Goal: Transaction & Acquisition: Purchase product/service

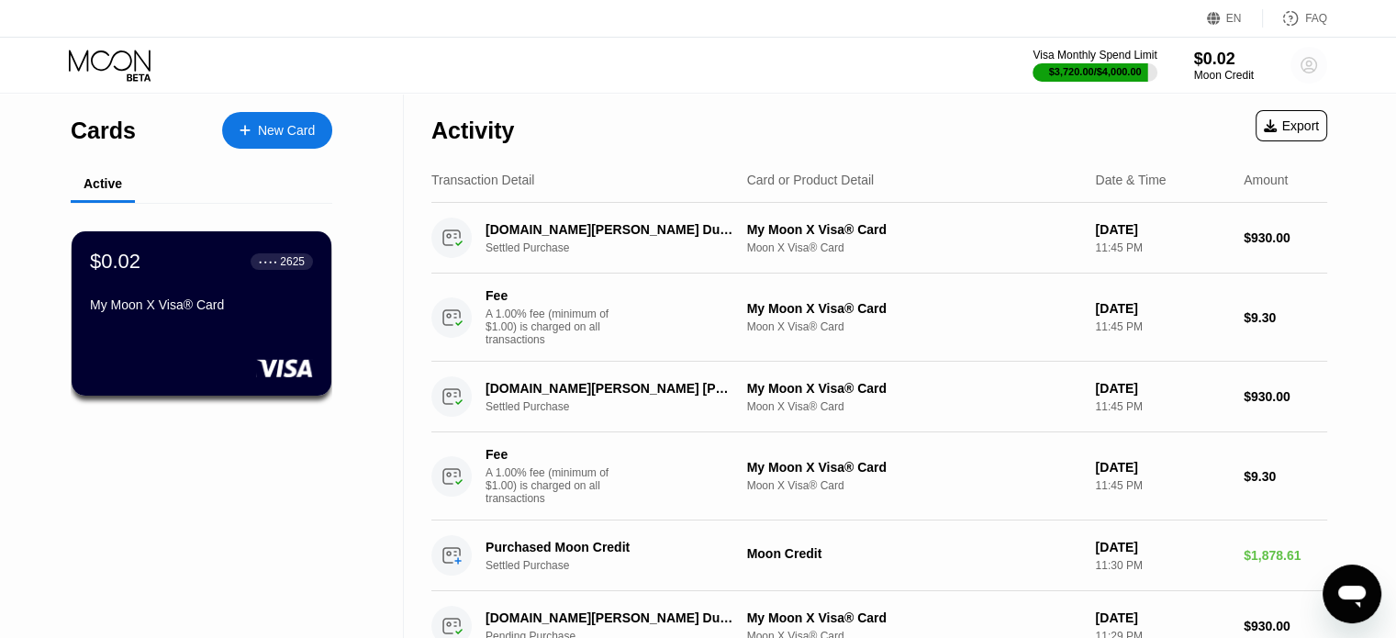
click at [1304, 62] on circle at bounding box center [1309, 65] width 37 height 37
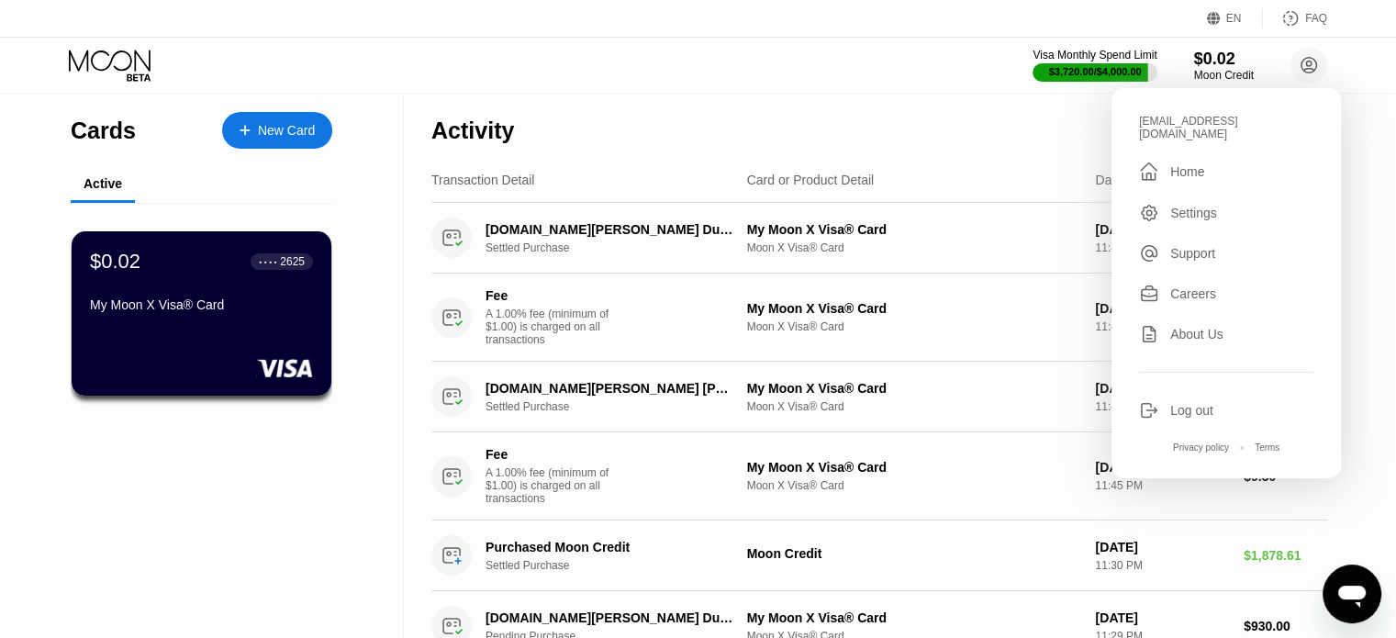
click at [1168, 400] on div "Log out" at bounding box center [1226, 410] width 174 height 20
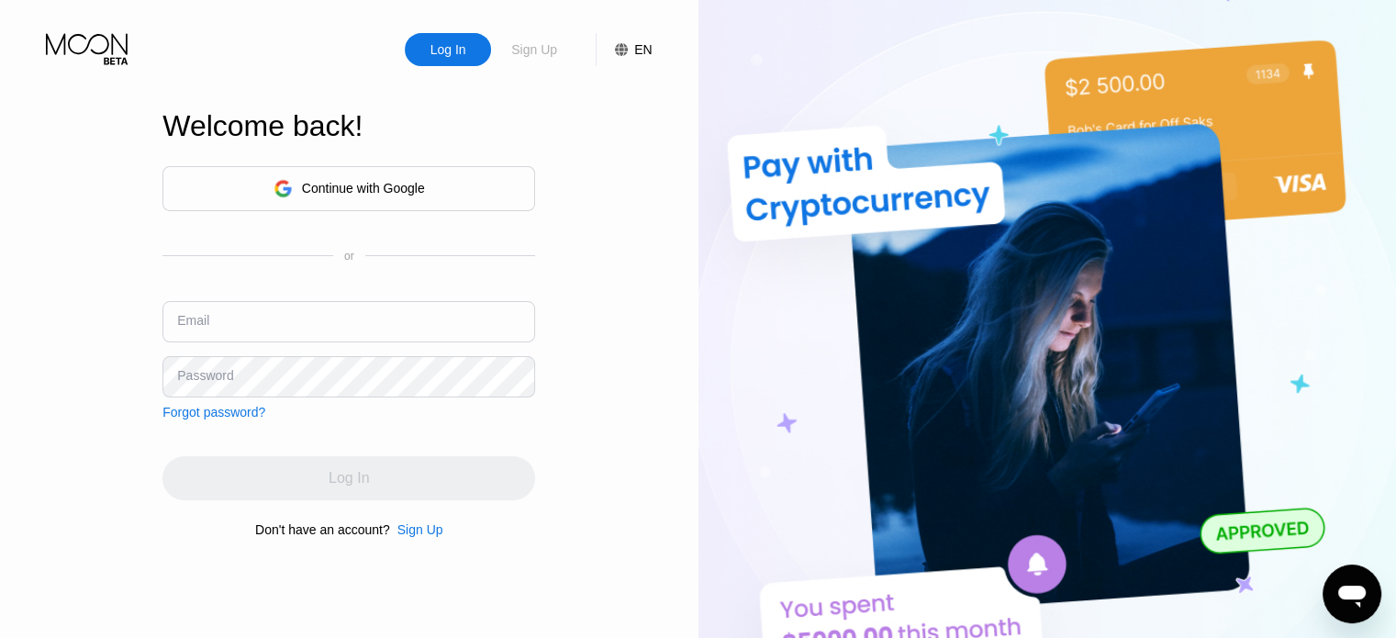
click at [532, 46] on div "Sign Up" at bounding box center [534, 49] width 50 height 18
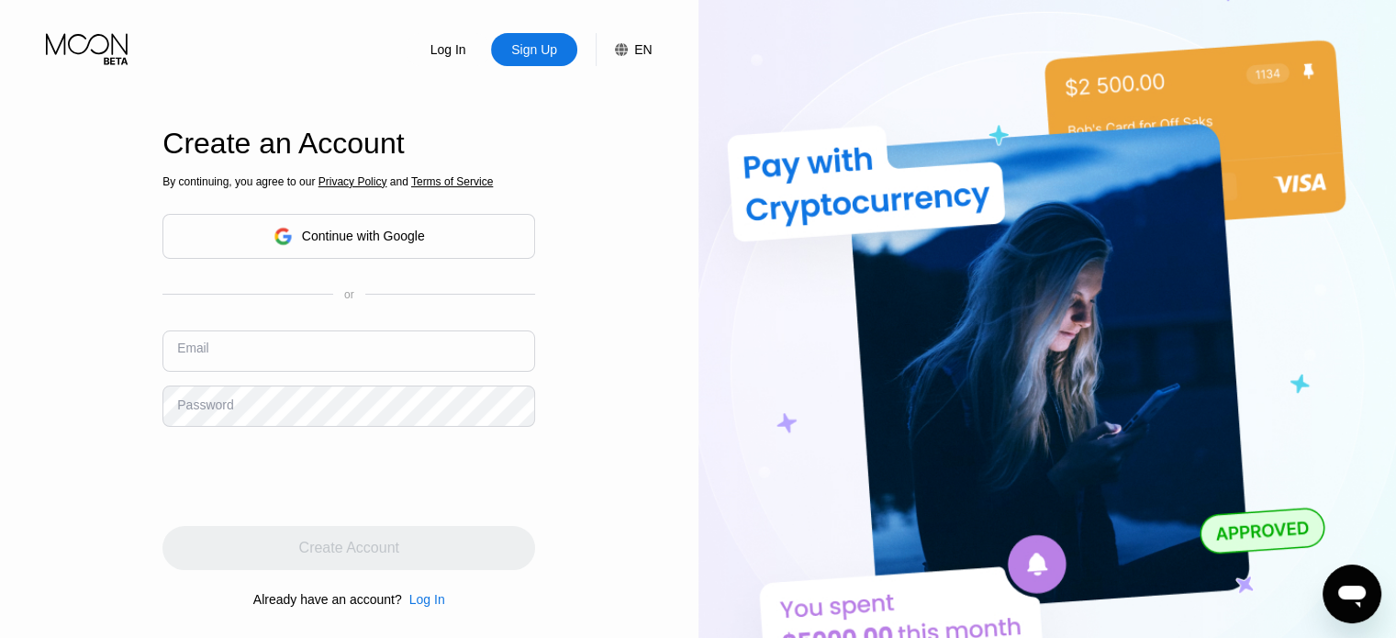
click at [392, 354] on input "text" at bounding box center [348, 350] width 373 height 41
paste input "zebare01@hotmail.com"
type input "[EMAIL_ADDRESS][DOMAIN_NAME]"
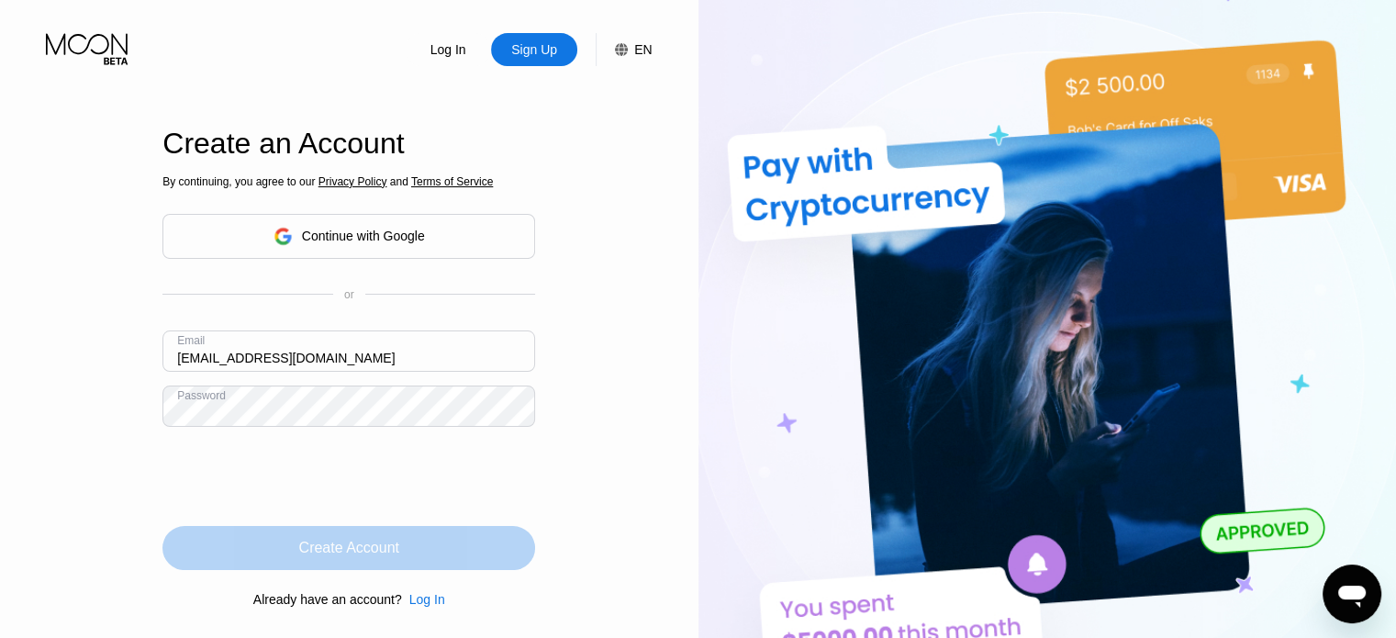
click at [332, 543] on div "Create Account" at bounding box center [349, 548] width 100 height 18
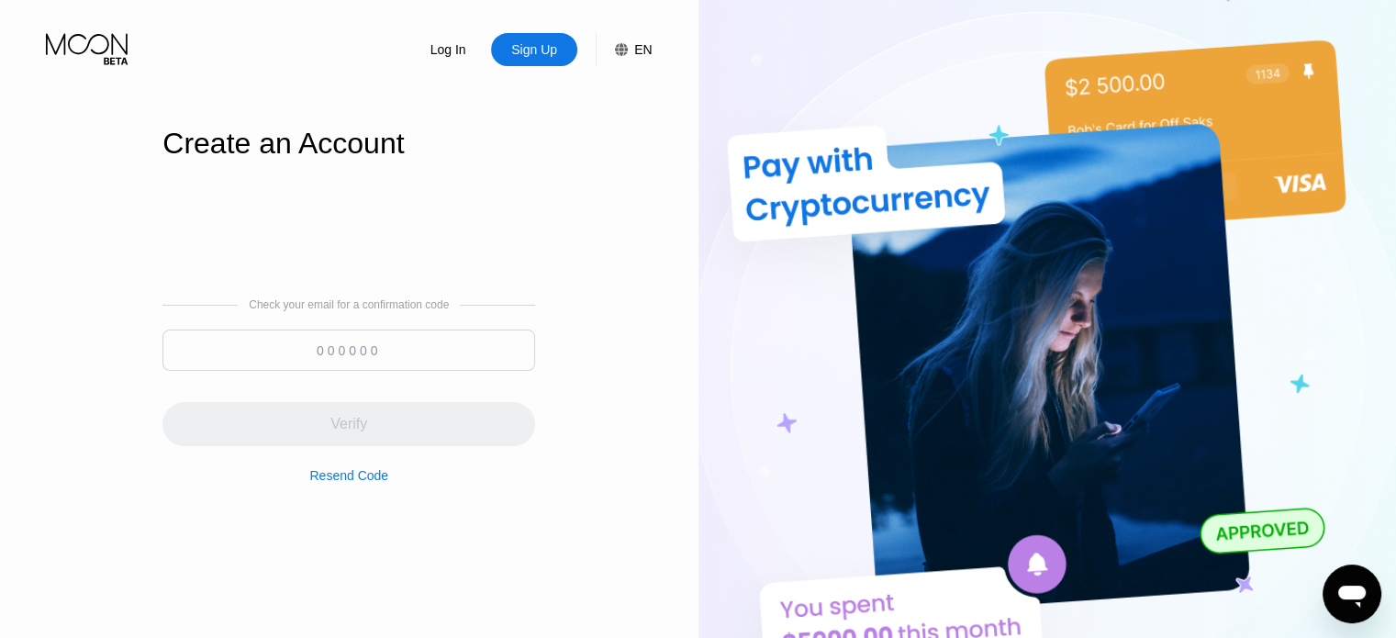
click at [375, 355] on input at bounding box center [348, 350] width 373 height 41
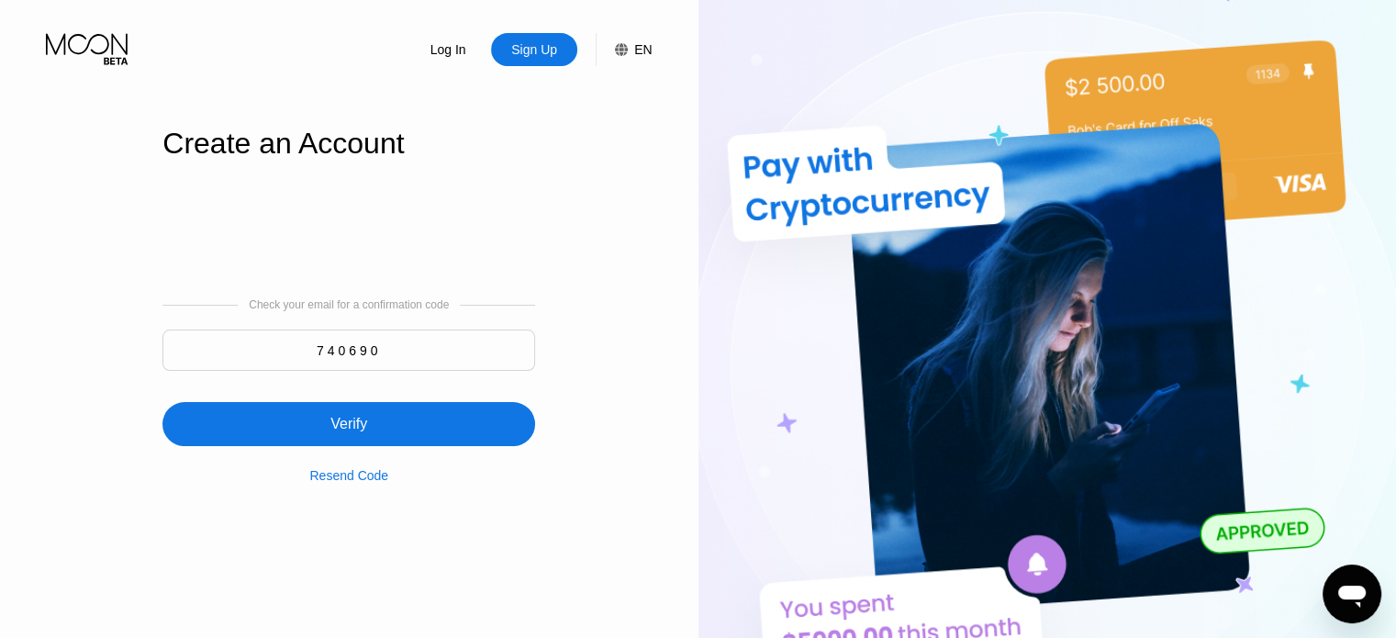
type input "740690"
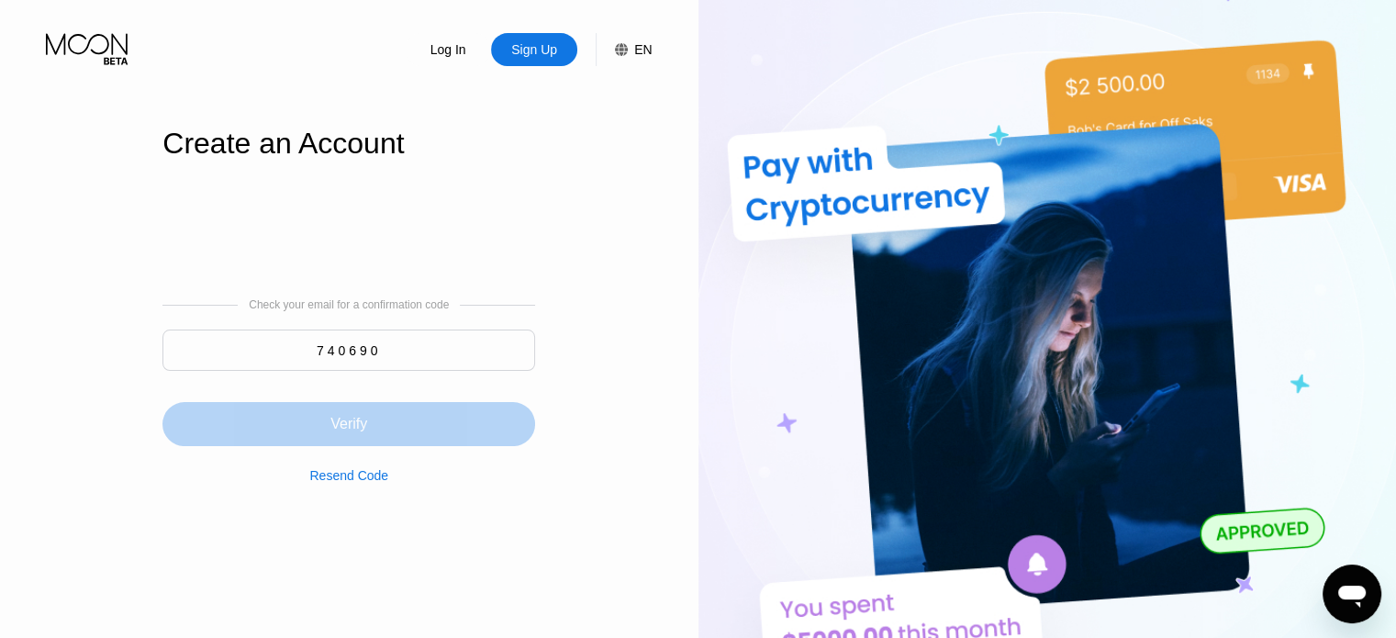
click at [370, 421] on div "Verify" at bounding box center [348, 424] width 373 height 44
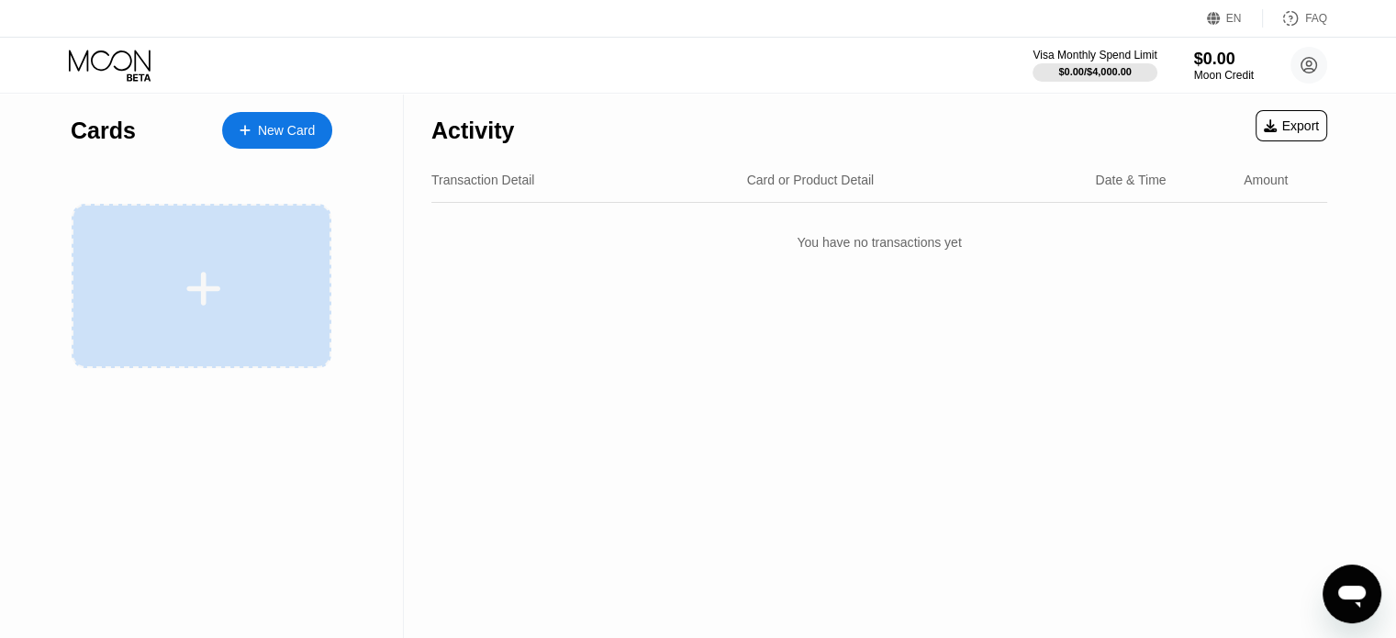
click at [220, 277] on icon at bounding box center [203, 288] width 36 height 41
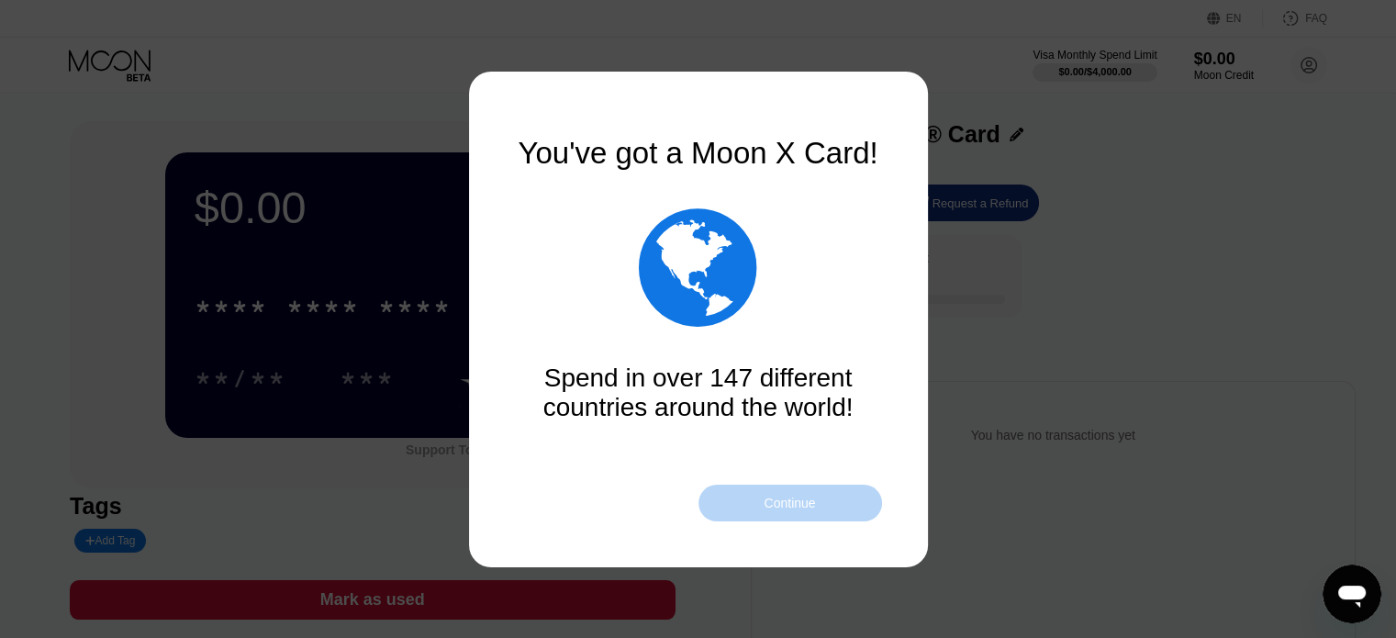
click at [784, 505] on div "Continue" at bounding box center [789, 503] width 51 height 15
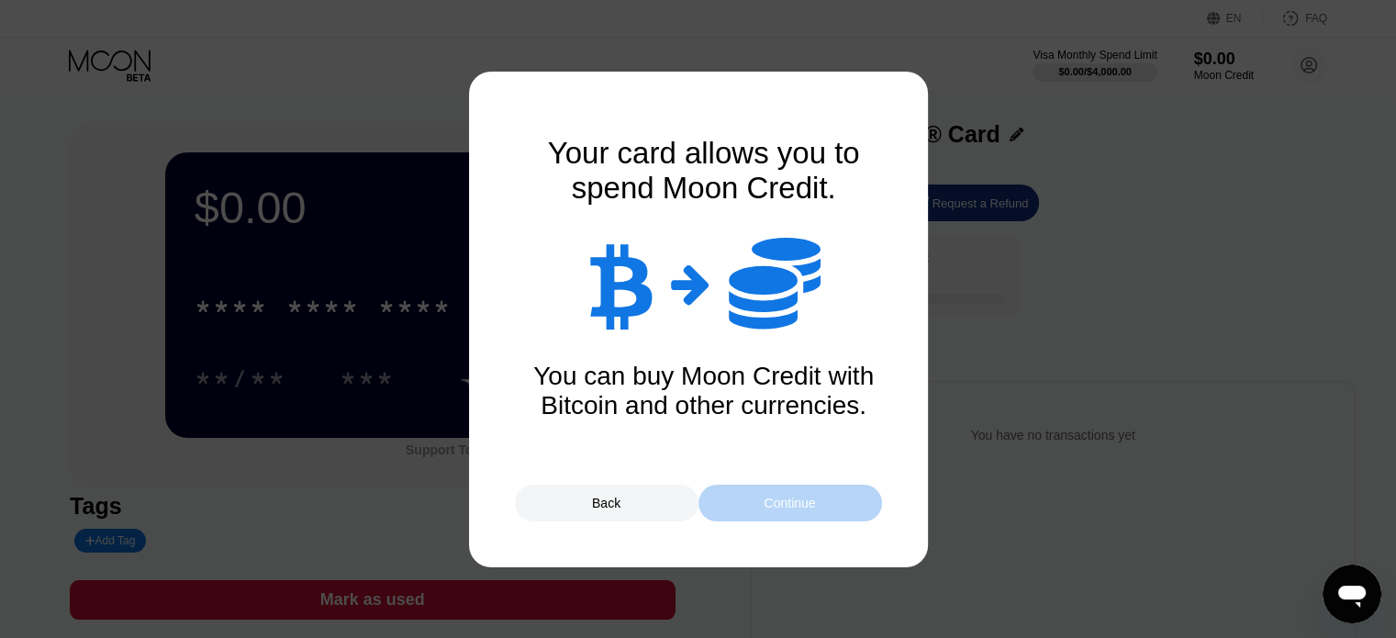
click at [784, 505] on div "Continue" at bounding box center [789, 503] width 51 height 15
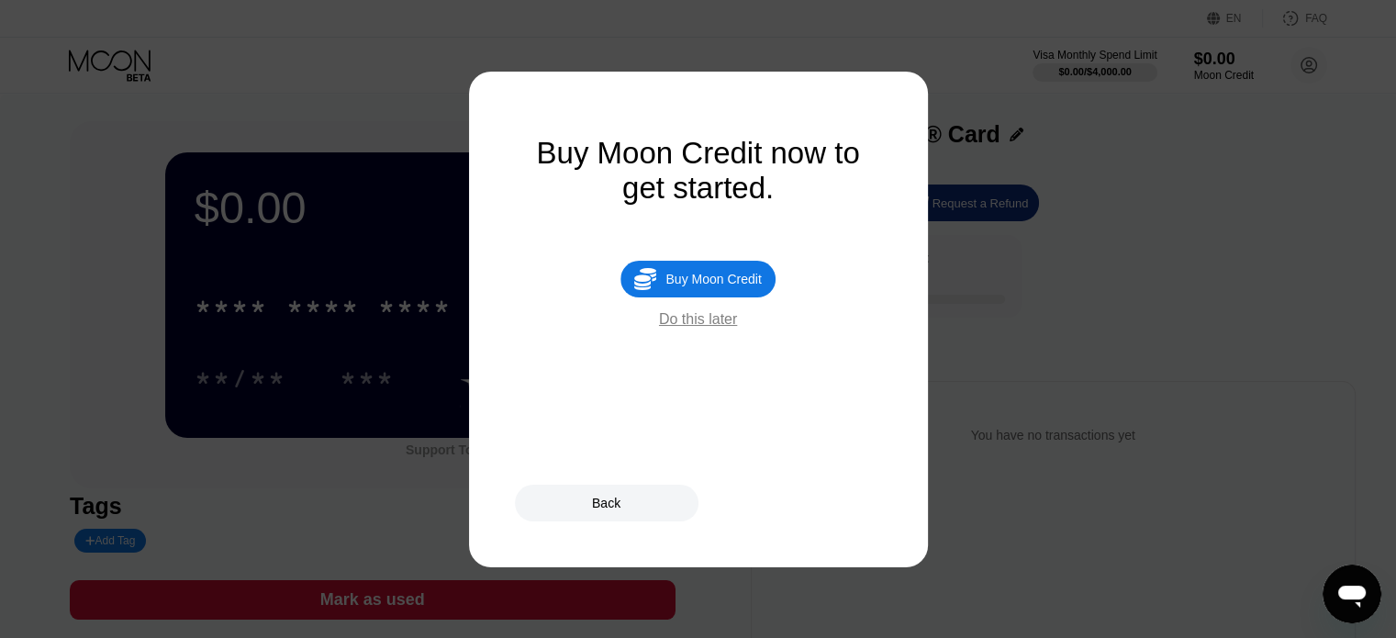
click at [709, 328] on div "Do this later" at bounding box center [698, 319] width 78 height 17
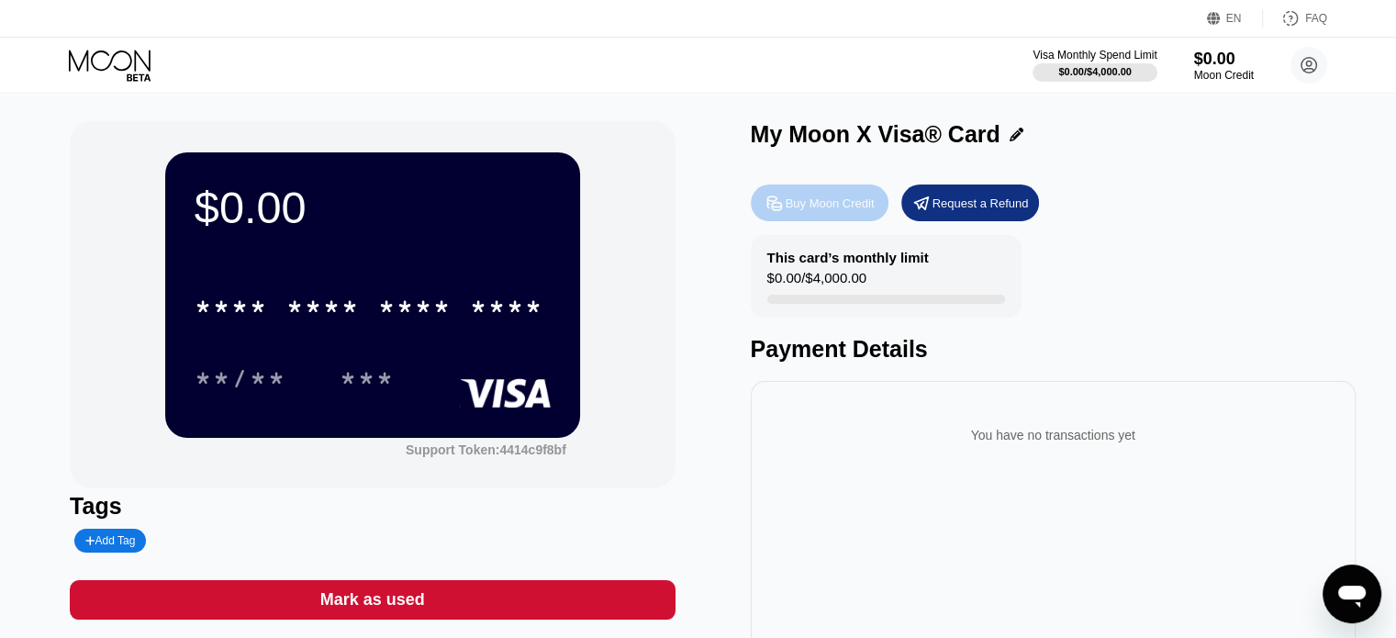
click at [848, 196] on div "Buy Moon Credit" at bounding box center [820, 203] width 138 height 37
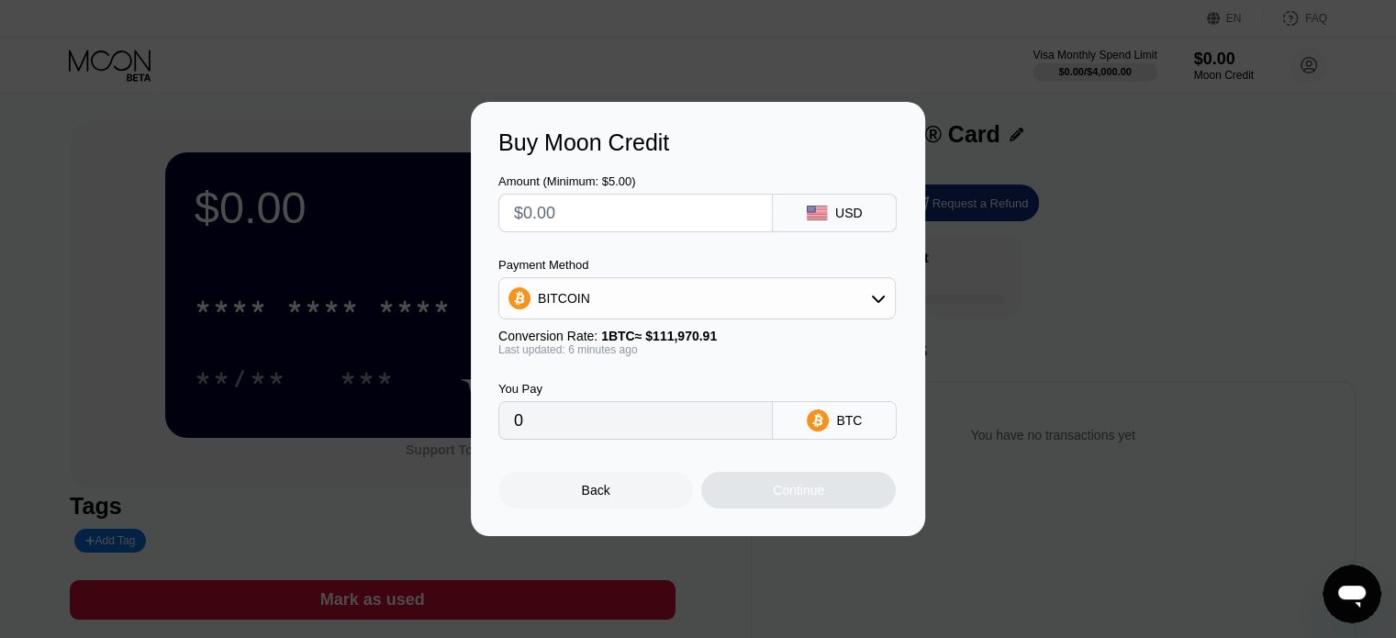
click at [648, 216] on input "text" at bounding box center [635, 213] width 243 height 37
type input "$1"
type input "0.00000894"
type input "$18"
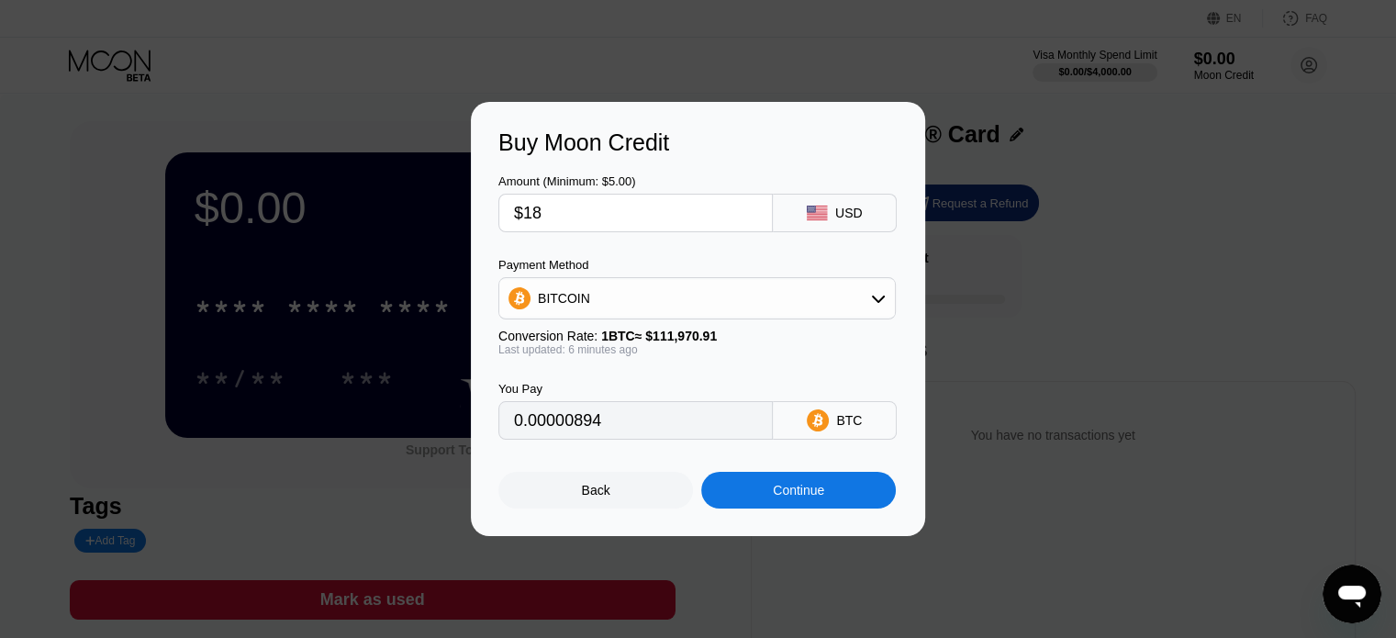
type input "0.00016093"
type input "$187"
type input "0.00167180"
type input "$1878"
type input "0.01678945"
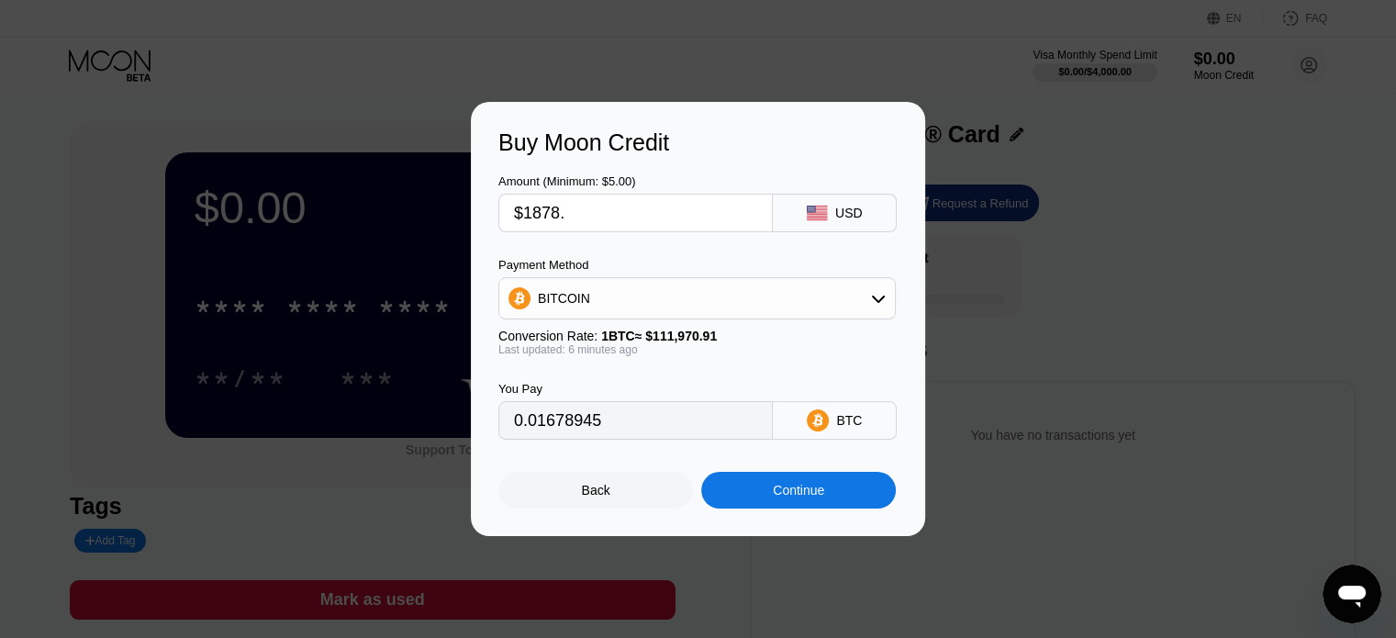
type input "$1878.6"
type input "0.01679482"
type input "$1878.60"
click at [622, 289] on div "BITCOIN" at bounding box center [697, 298] width 396 height 37
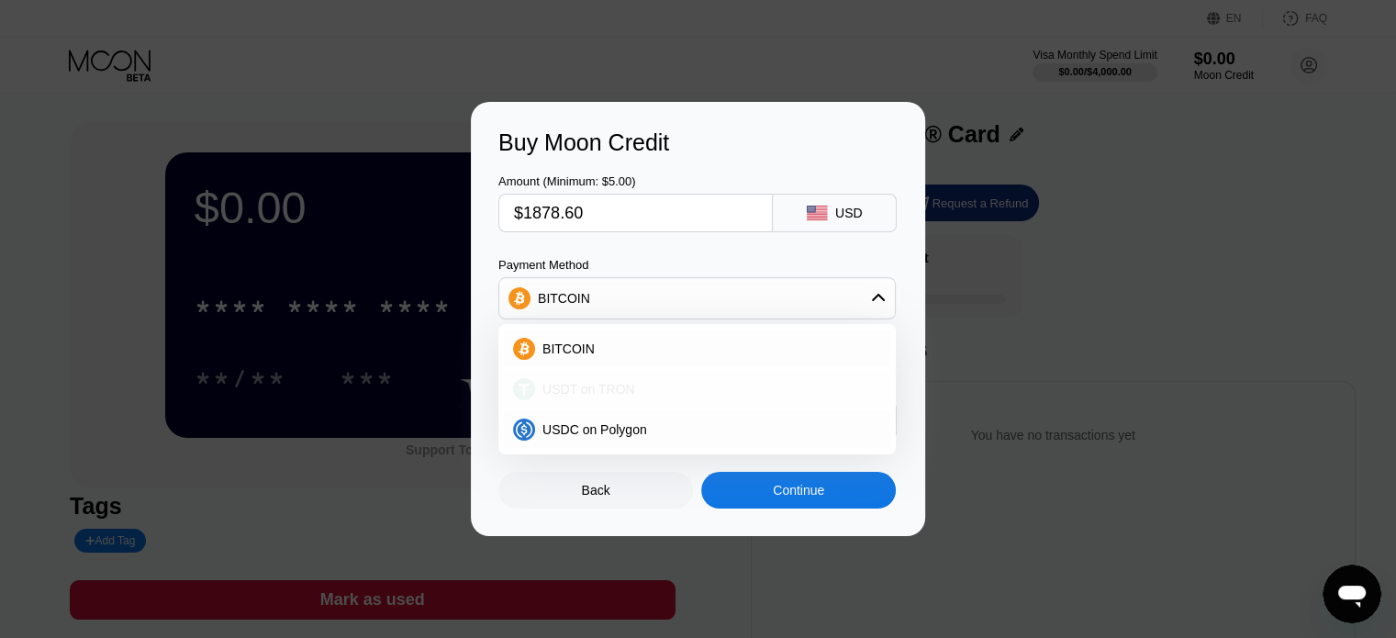
click at [599, 382] on span "USDT on TRON" at bounding box center [589, 389] width 93 height 15
type input "1897.58"
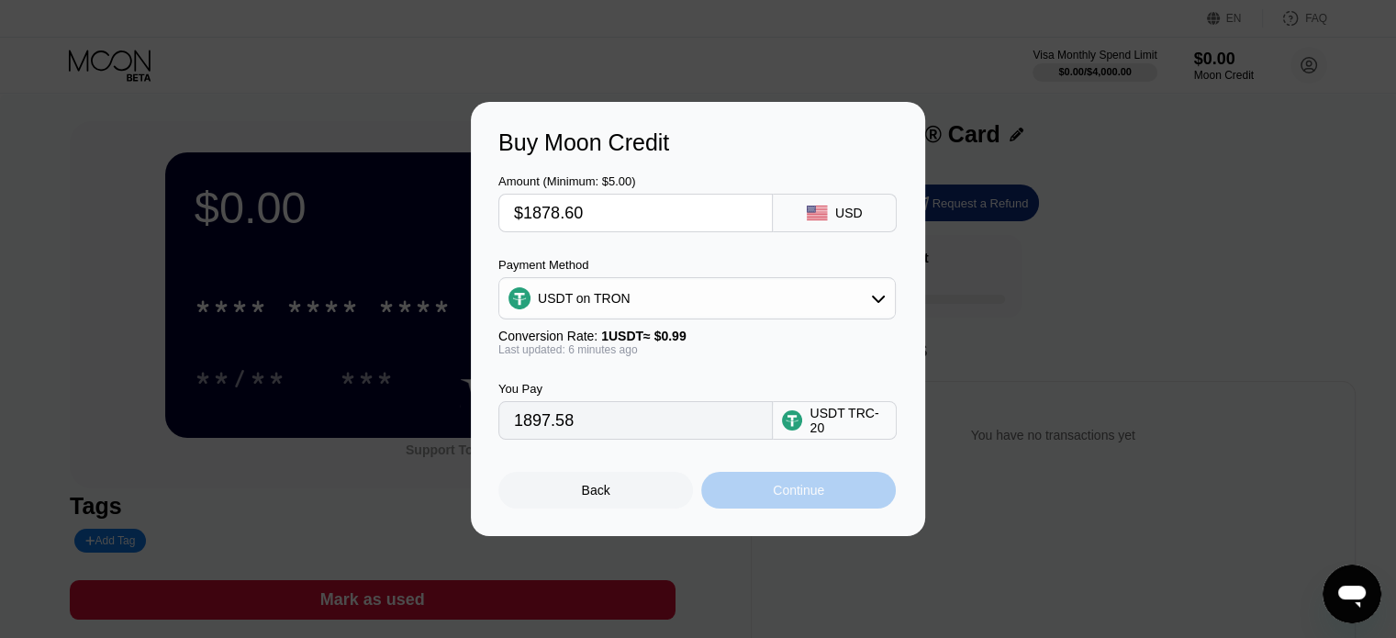
click at [755, 483] on div "Continue" at bounding box center [798, 490] width 195 height 37
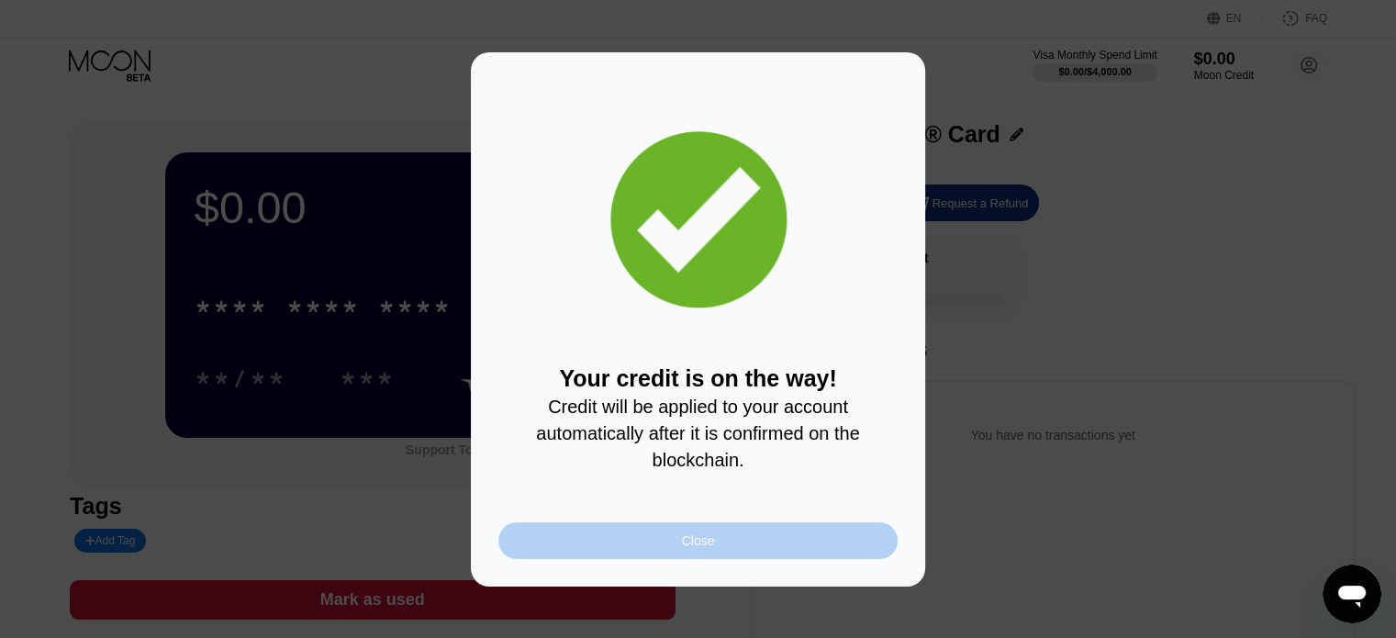
click at [648, 559] on div "Close" at bounding box center [697, 540] width 399 height 37
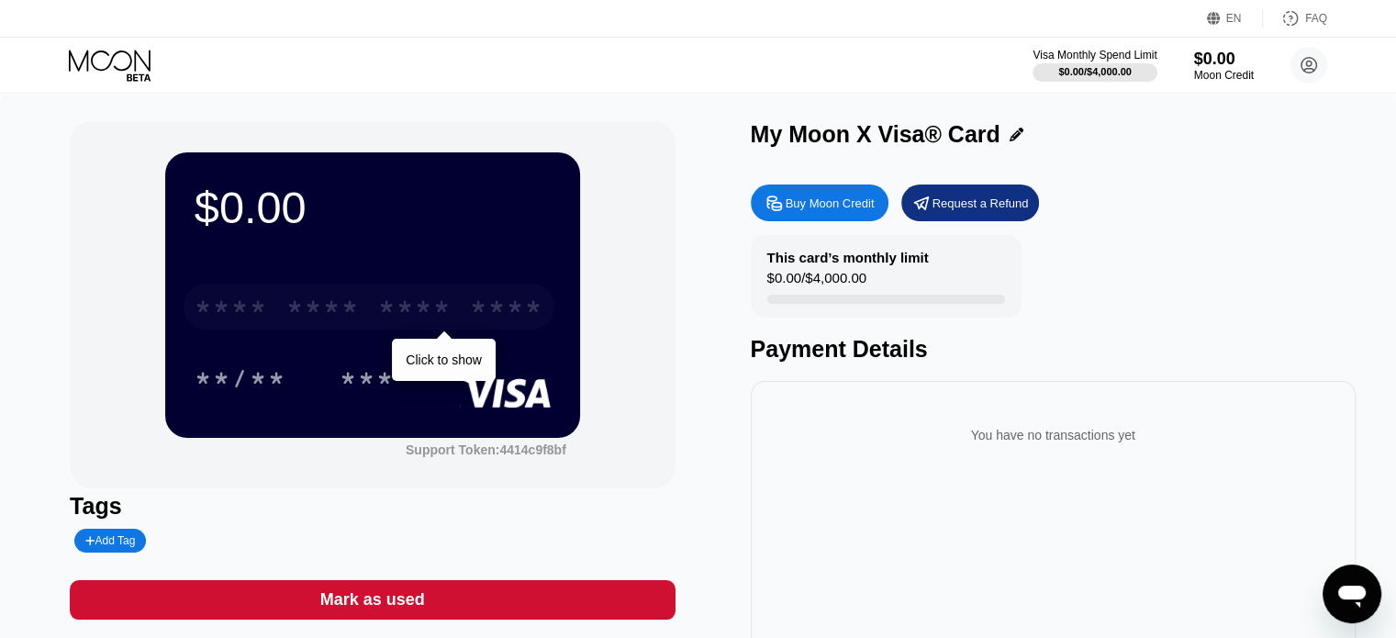
click at [345, 303] on div "* * * *" at bounding box center [322, 309] width 73 height 29
click at [294, 304] on div "* * * *" at bounding box center [322, 309] width 73 height 29
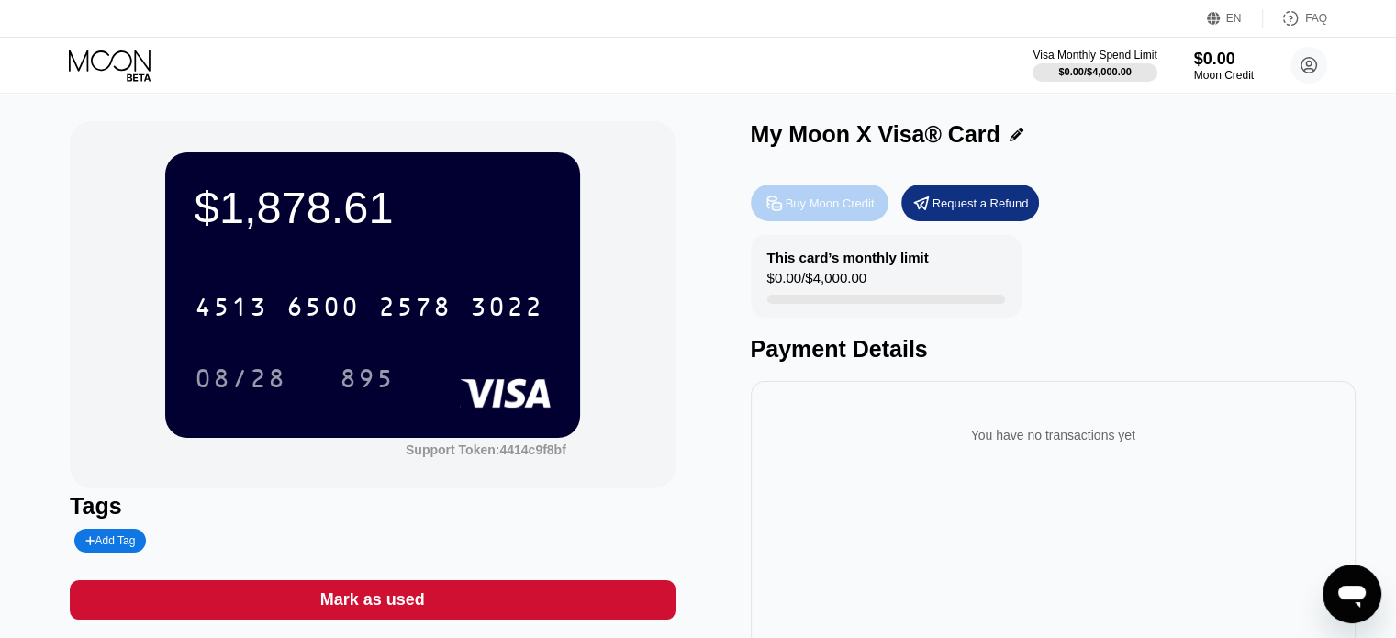
click at [784, 211] on div "Buy Moon Credit" at bounding box center [820, 203] width 138 height 37
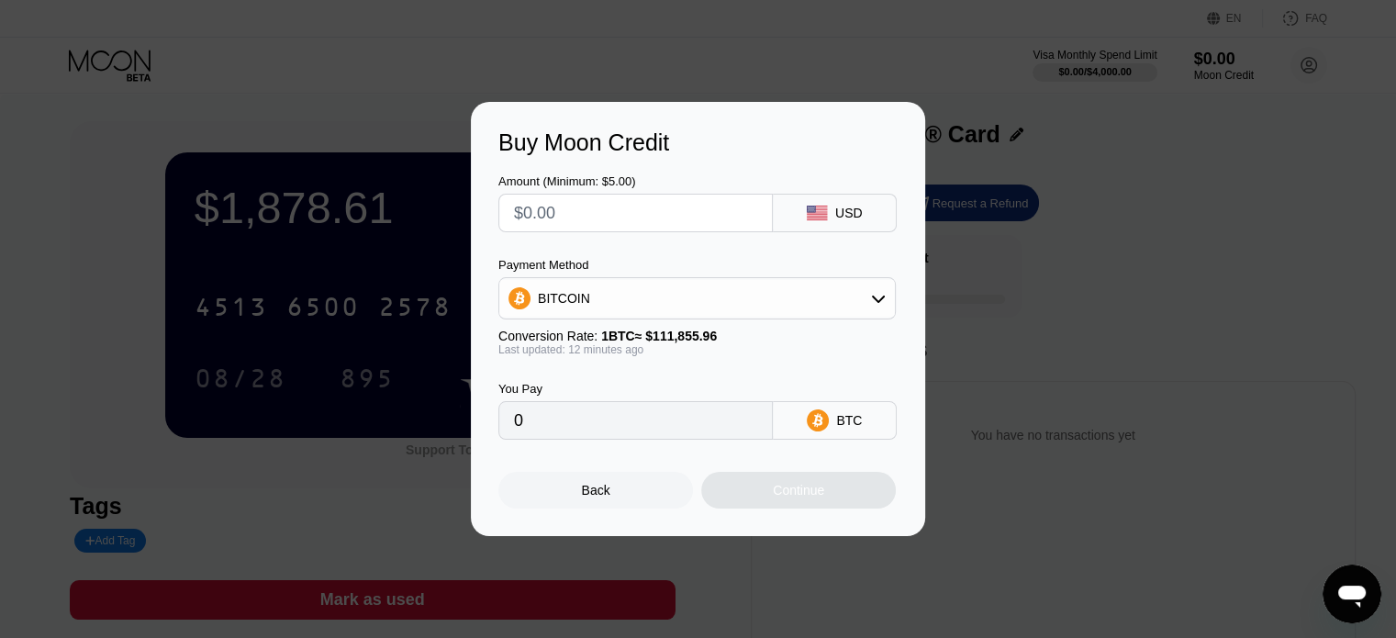
click at [667, 215] on input "text" at bounding box center [635, 213] width 243 height 37
type input "$1"
type input "0.00000895"
type input "$18"
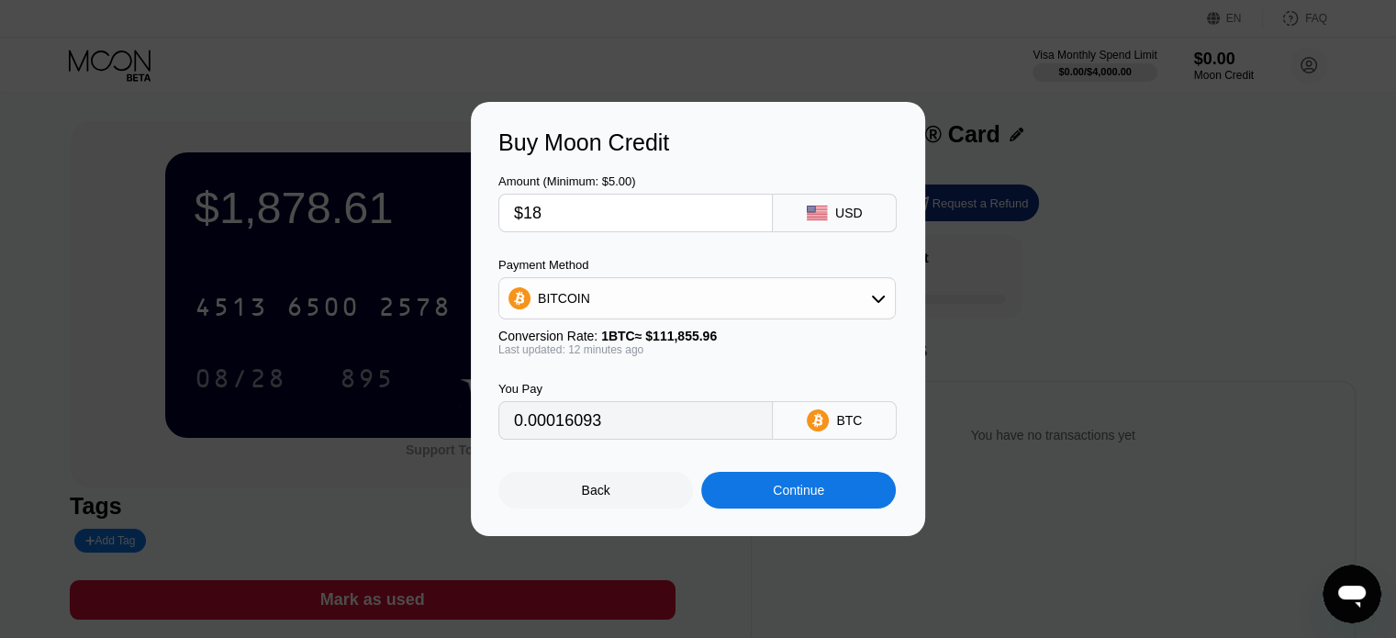
type input "0.00016101"
type input "$1878"
type input "0.01679837"
type input "$1878.5"
type input "0.01680284"
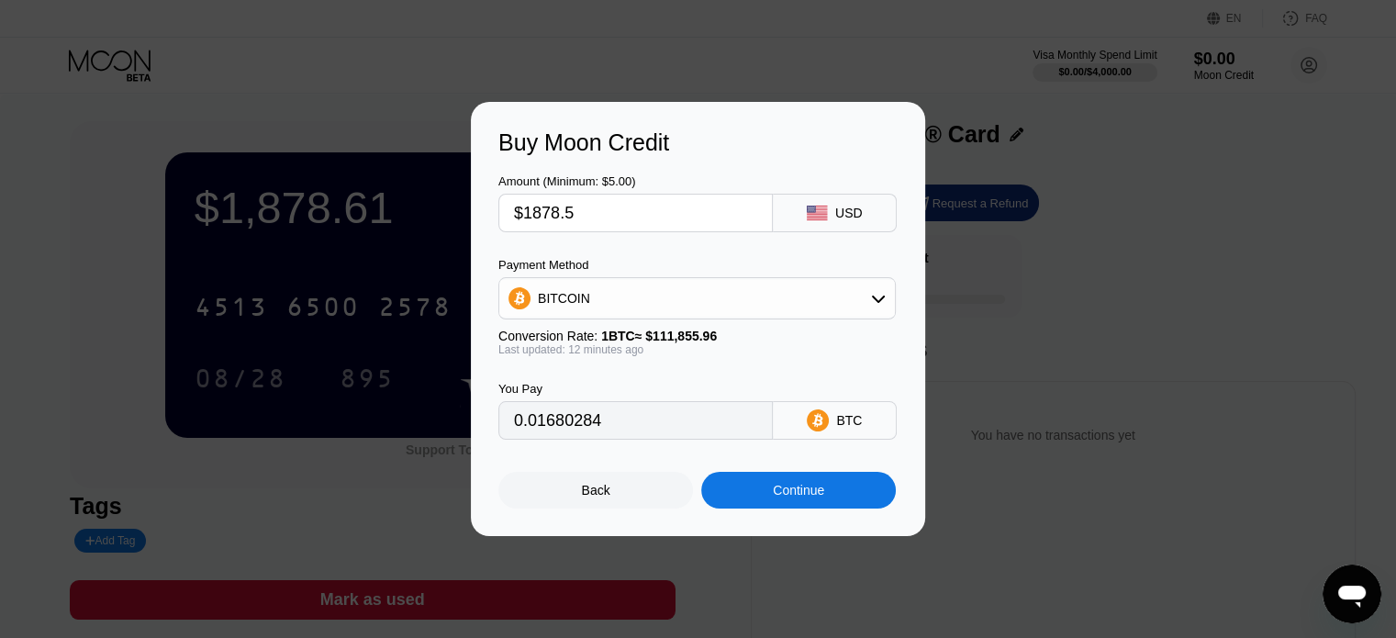
type input "$1878.58"
type input "0.01680355"
type input "$1878.5"
type input "0.01680284"
type input "$1878."
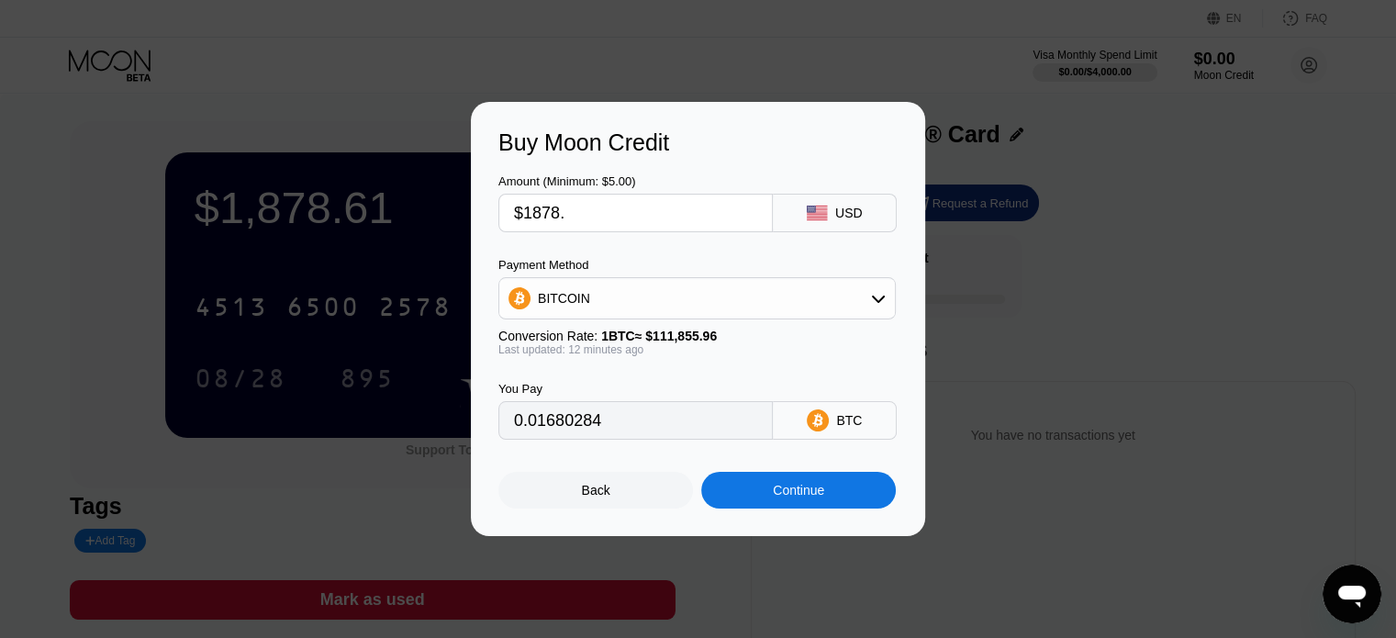
type input "0.01679837"
type input "$1878.6"
type input "0.01680373"
type input "$1878.60"
click at [632, 315] on div "BITCOIN" at bounding box center [697, 298] width 396 height 37
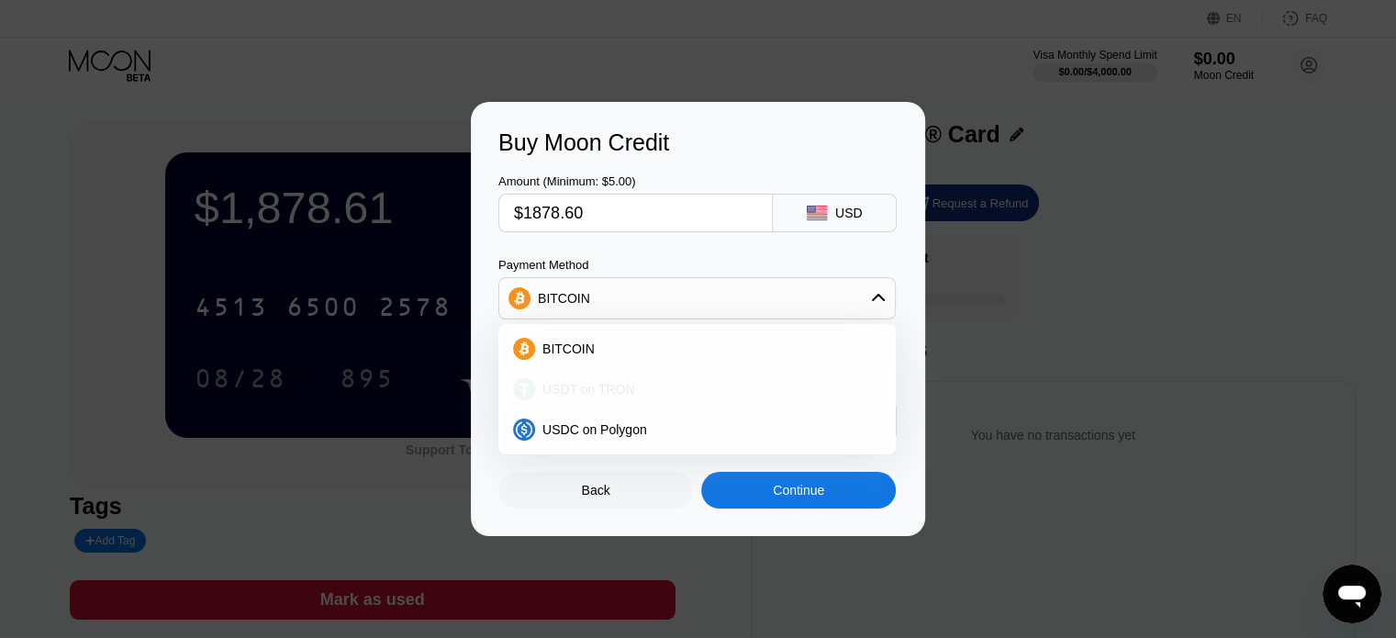
click at [637, 381] on div "USDT on TRON" at bounding box center [697, 389] width 386 height 37
type input "1897.58"
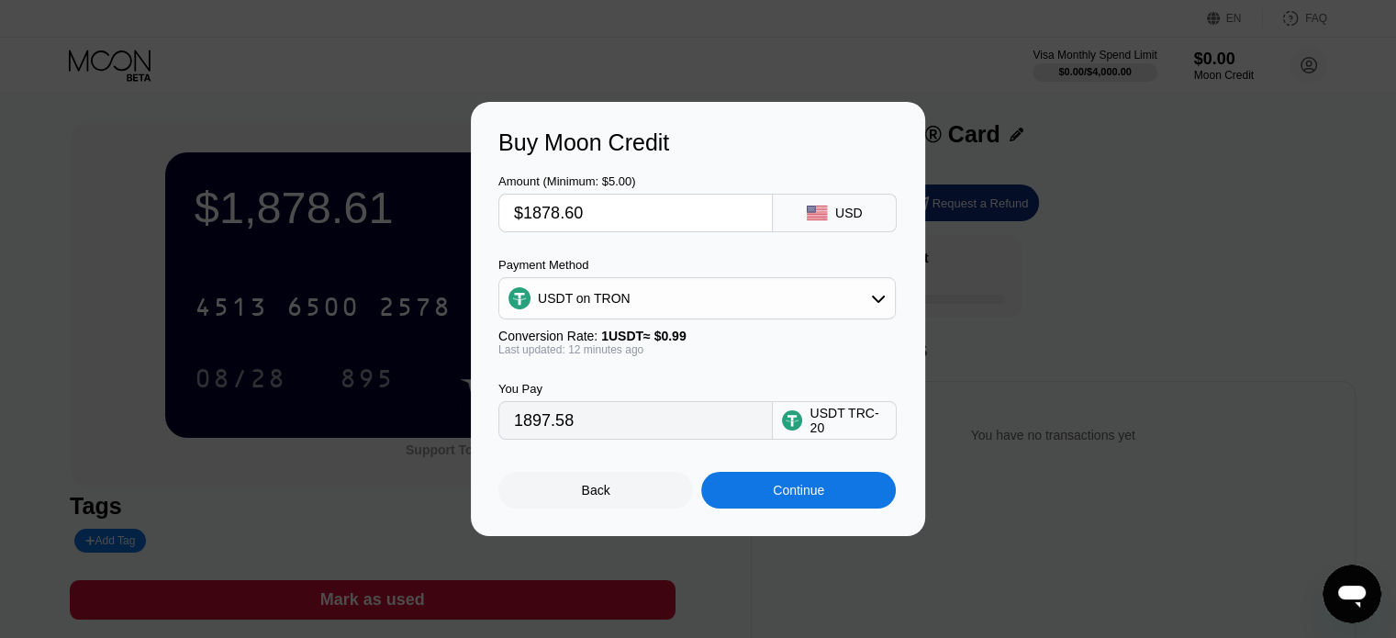
click at [782, 498] on div "Continue" at bounding box center [798, 490] width 51 height 15
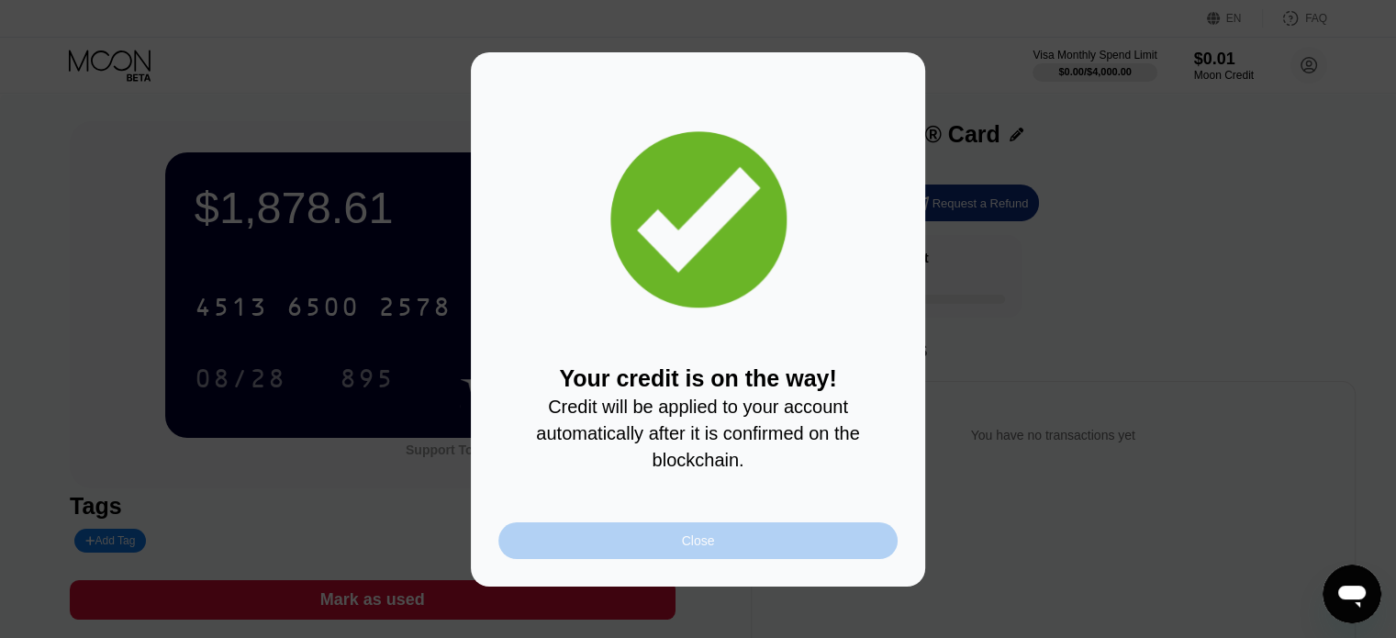
click at [605, 539] on div "Close" at bounding box center [697, 540] width 399 height 37
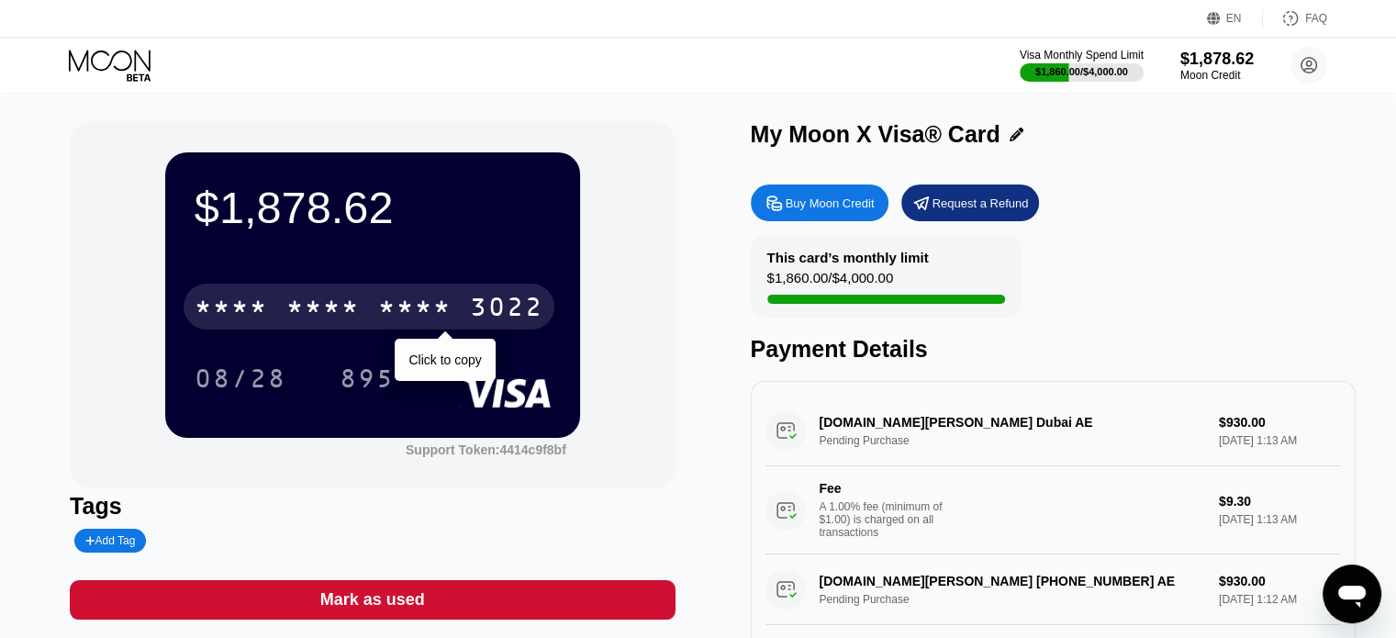
click at [308, 328] on div "* * * * * * * * * * * * 3022" at bounding box center [369, 307] width 371 height 46
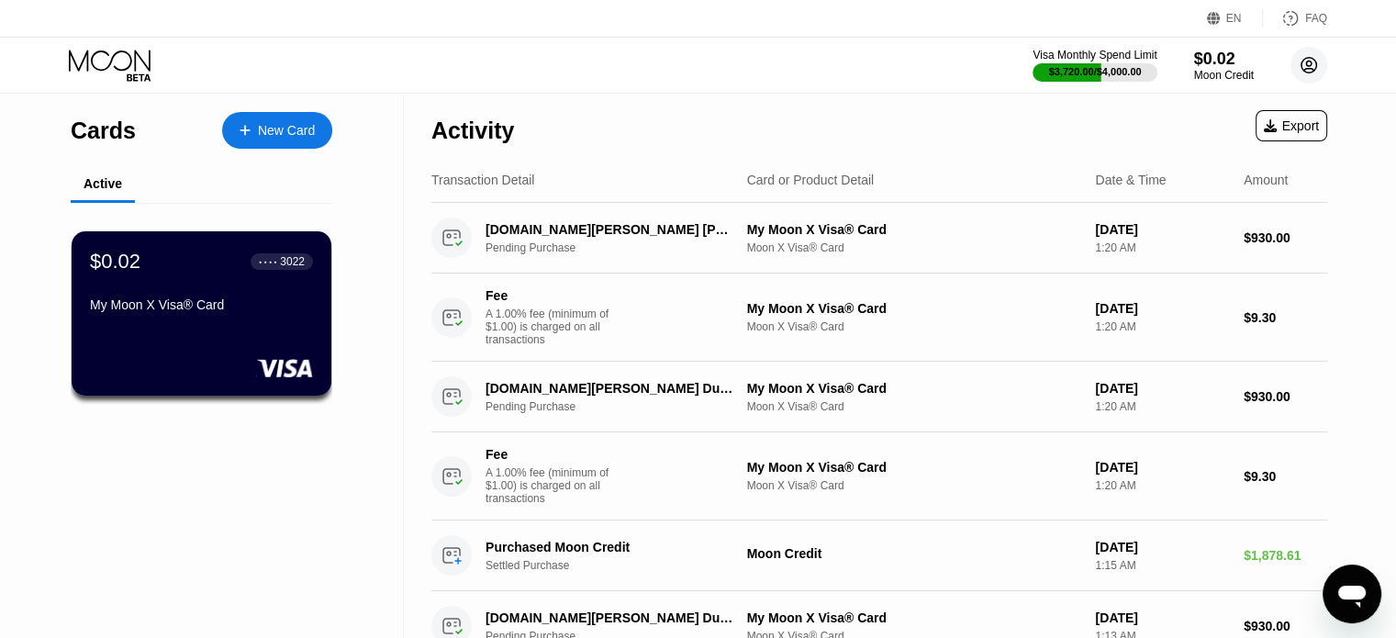
click at [1326, 54] on icon at bounding box center [1309, 65] width 37 height 37
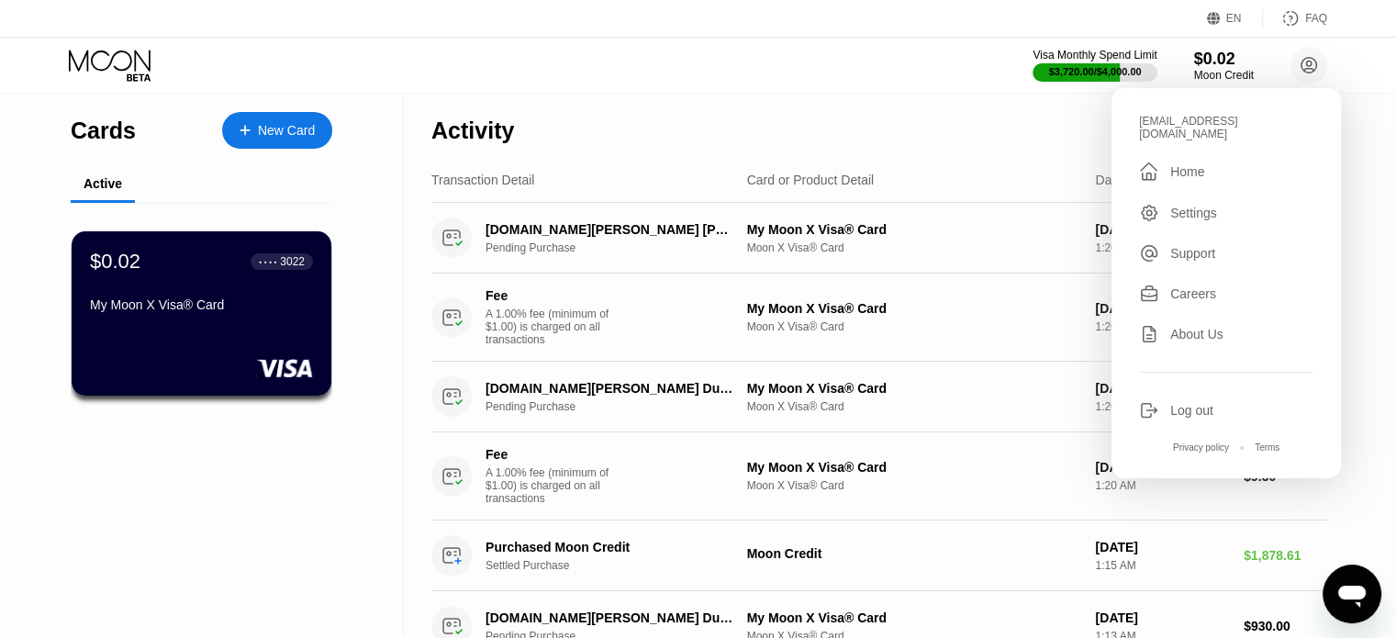
click at [1197, 400] on div "Log out" at bounding box center [1226, 410] width 174 height 20
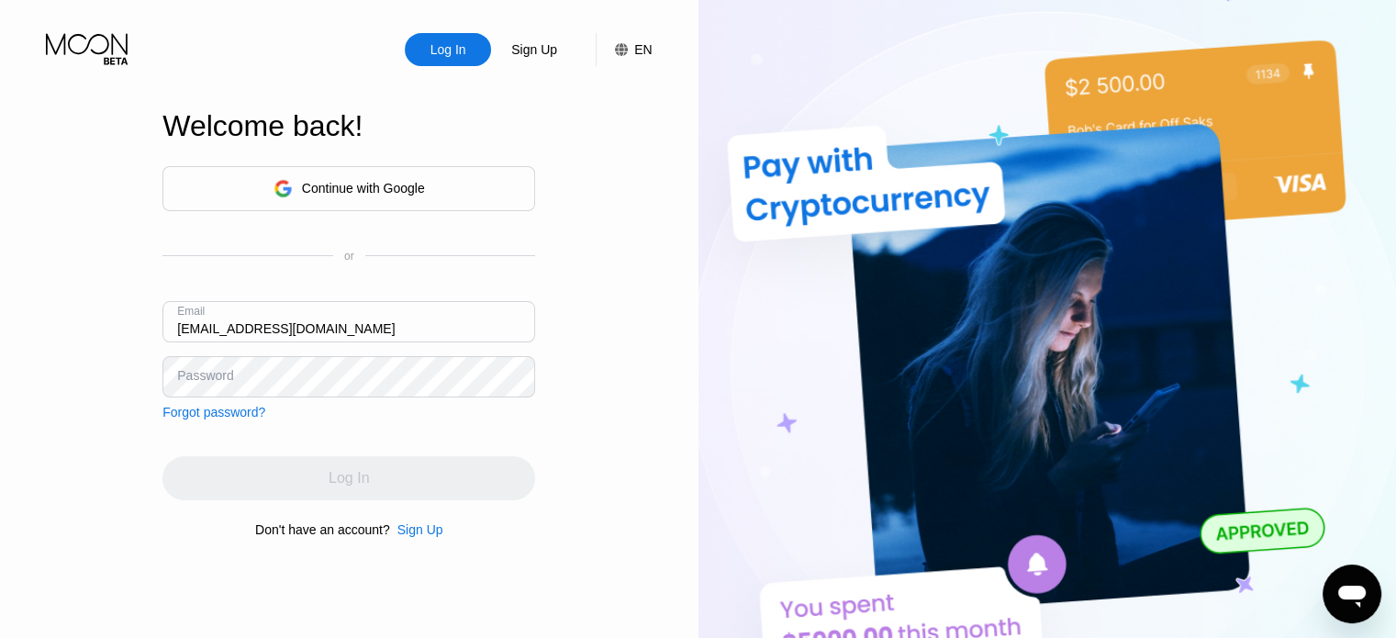
type input "[EMAIL_ADDRESS][DOMAIN_NAME]"
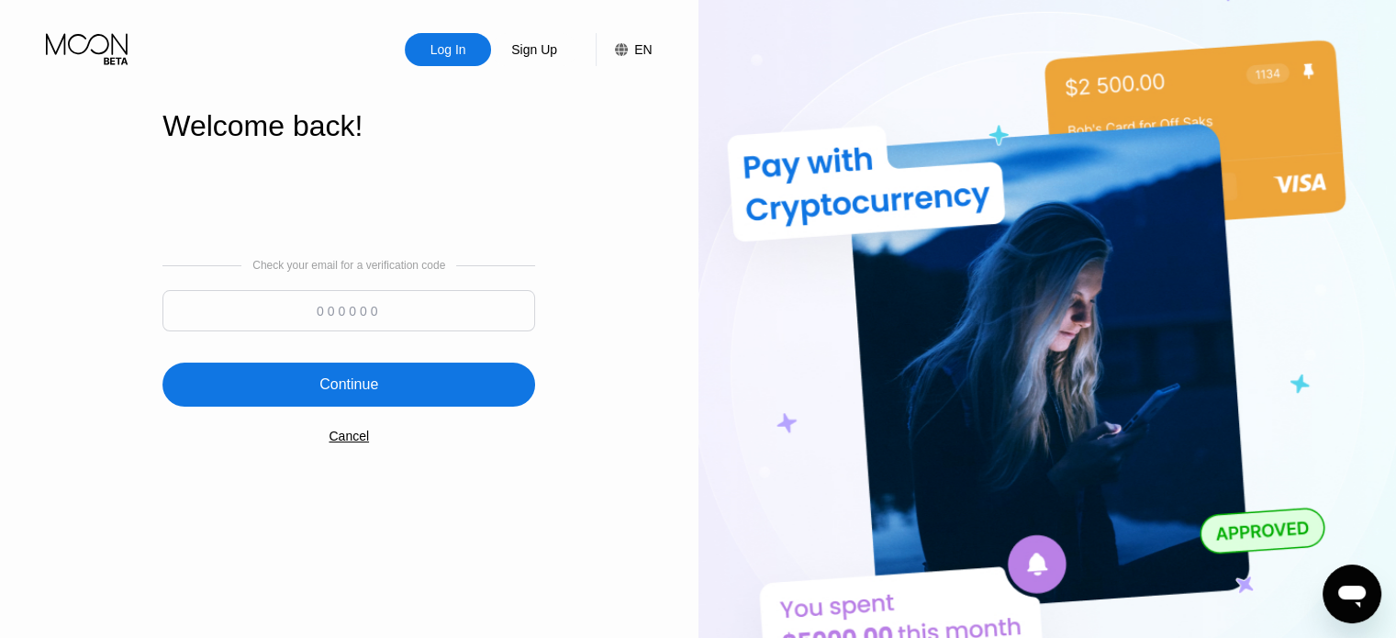
click at [364, 326] on input at bounding box center [348, 310] width 373 height 41
type input "220792"
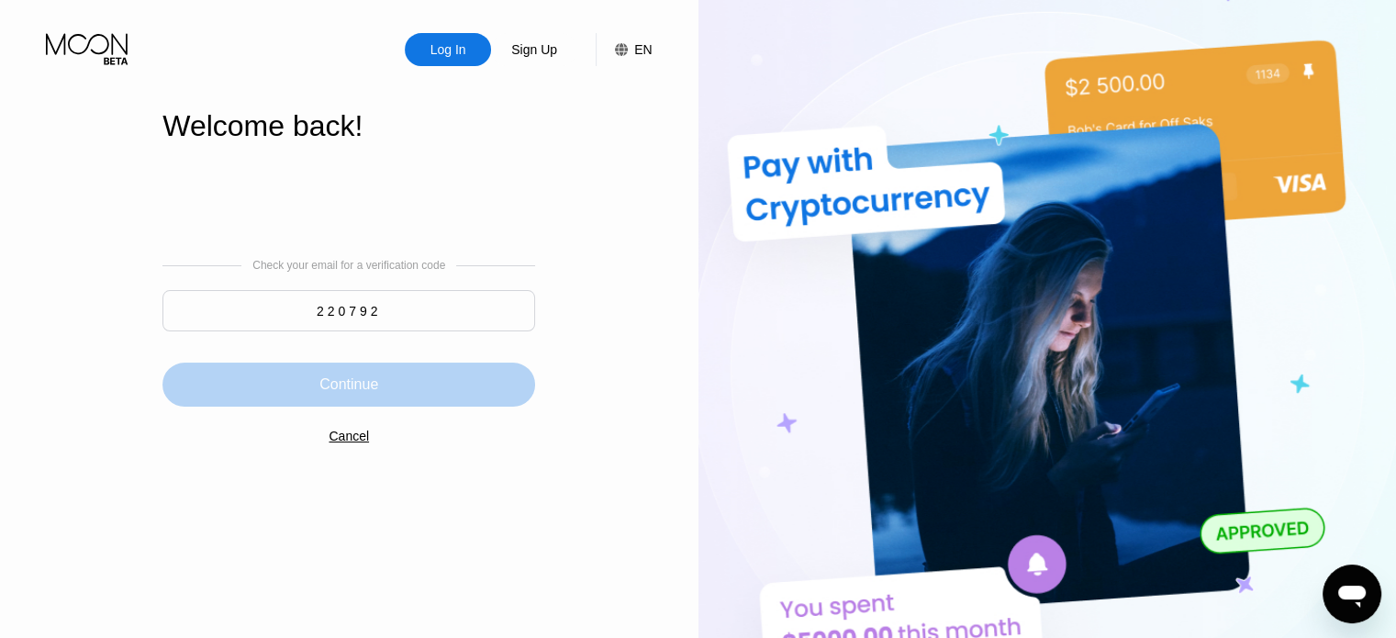
click at [350, 393] on div "Continue" at bounding box center [348, 384] width 59 height 18
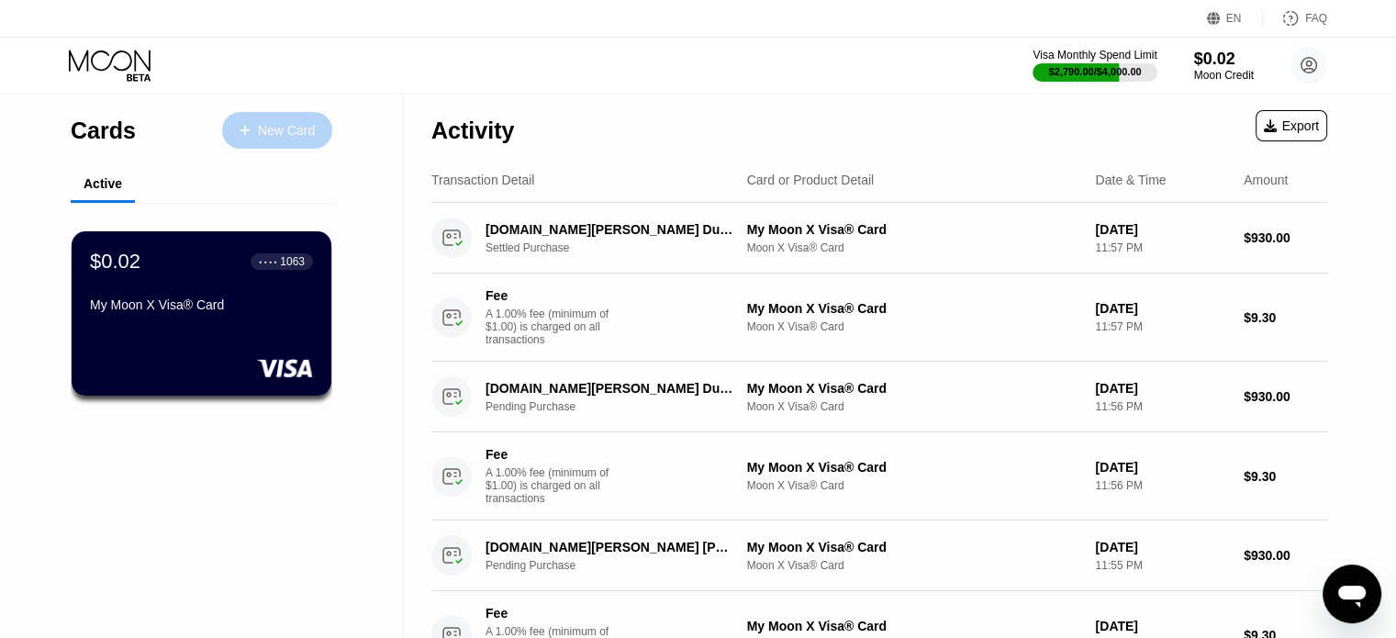
click at [268, 144] on div "New Card" at bounding box center [277, 130] width 110 height 37
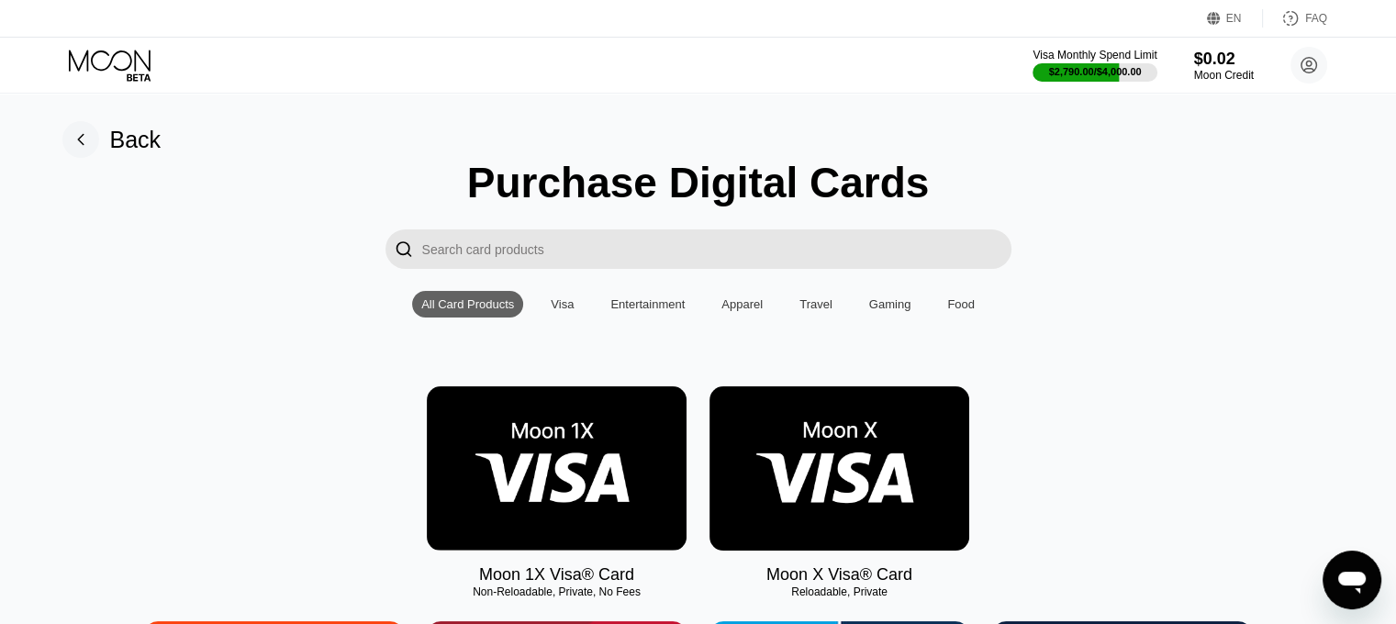
click at [855, 464] on img at bounding box center [840, 468] width 260 height 164
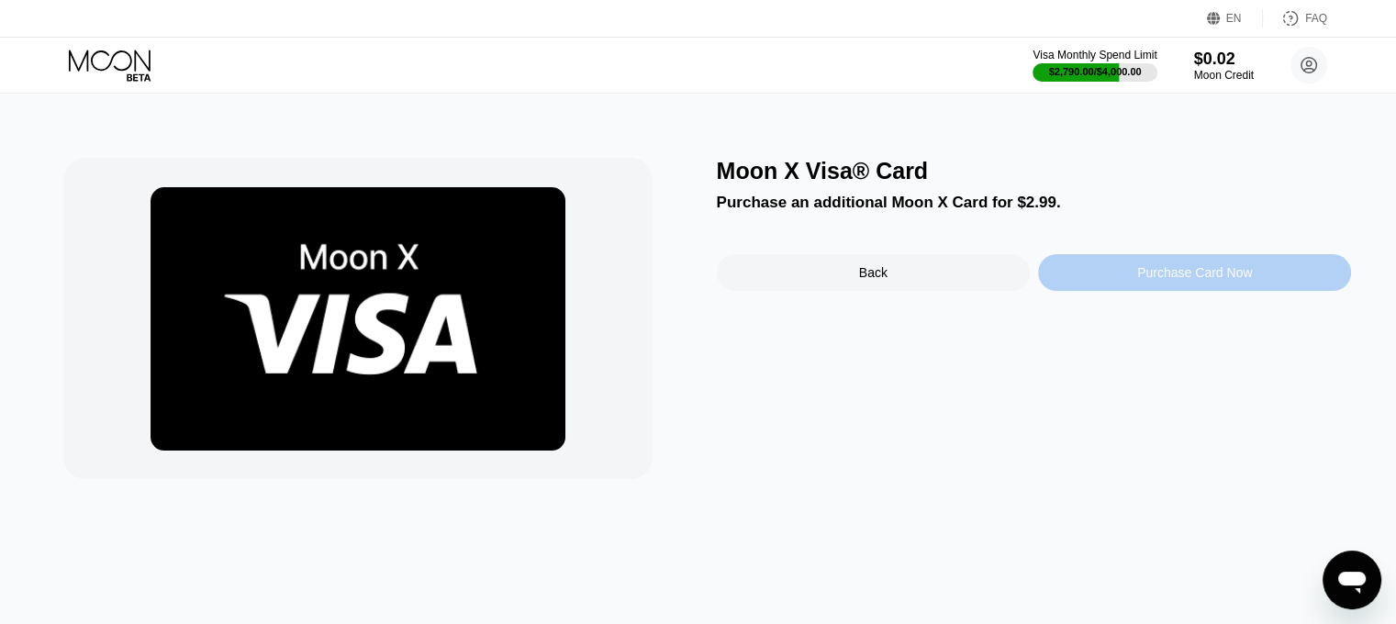
click at [1079, 267] on div "Purchase Card Now" at bounding box center [1194, 272] width 313 height 37
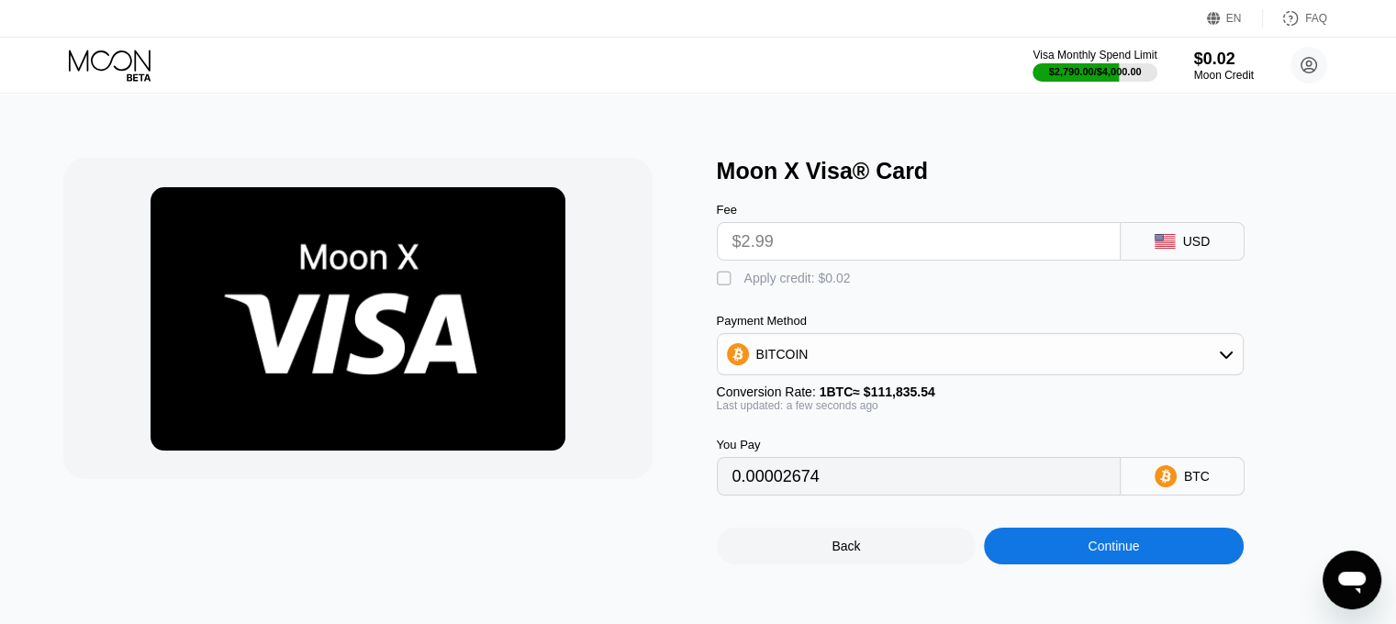
click at [892, 359] on div "BITCOIN" at bounding box center [980, 354] width 525 height 37
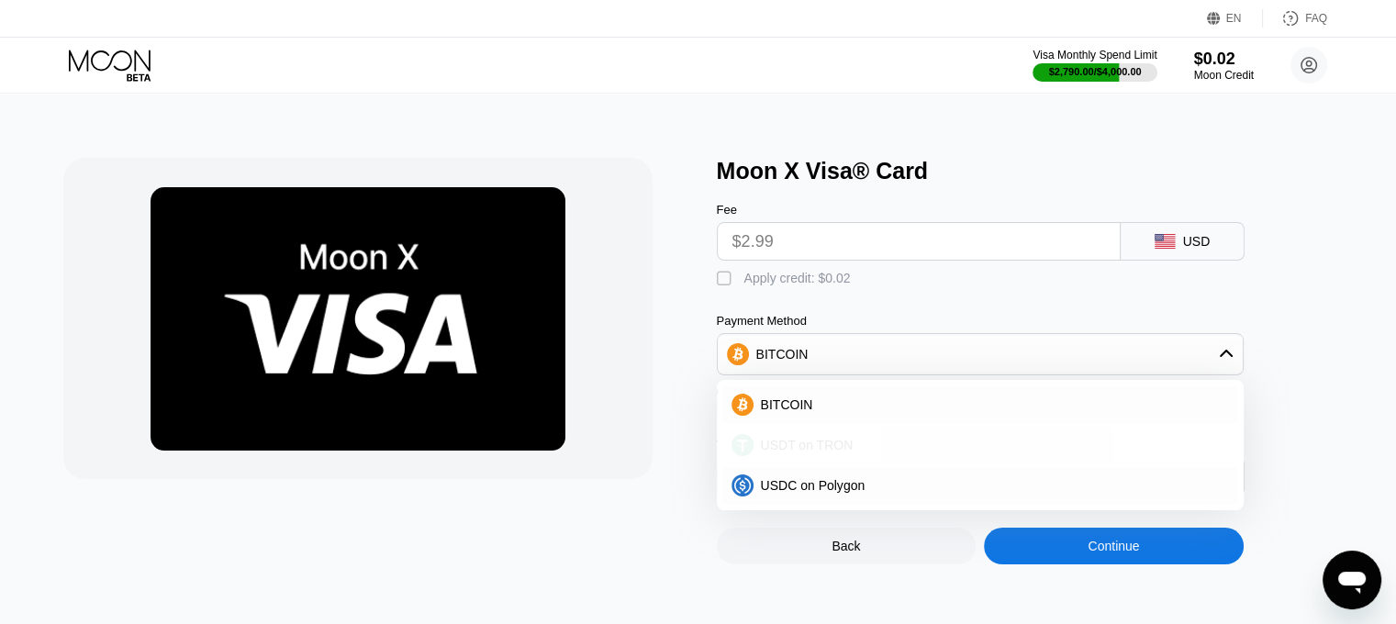
click at [884, 446] on div "USDT on TRON" at bounding box center [992, 445] width 476 height 15
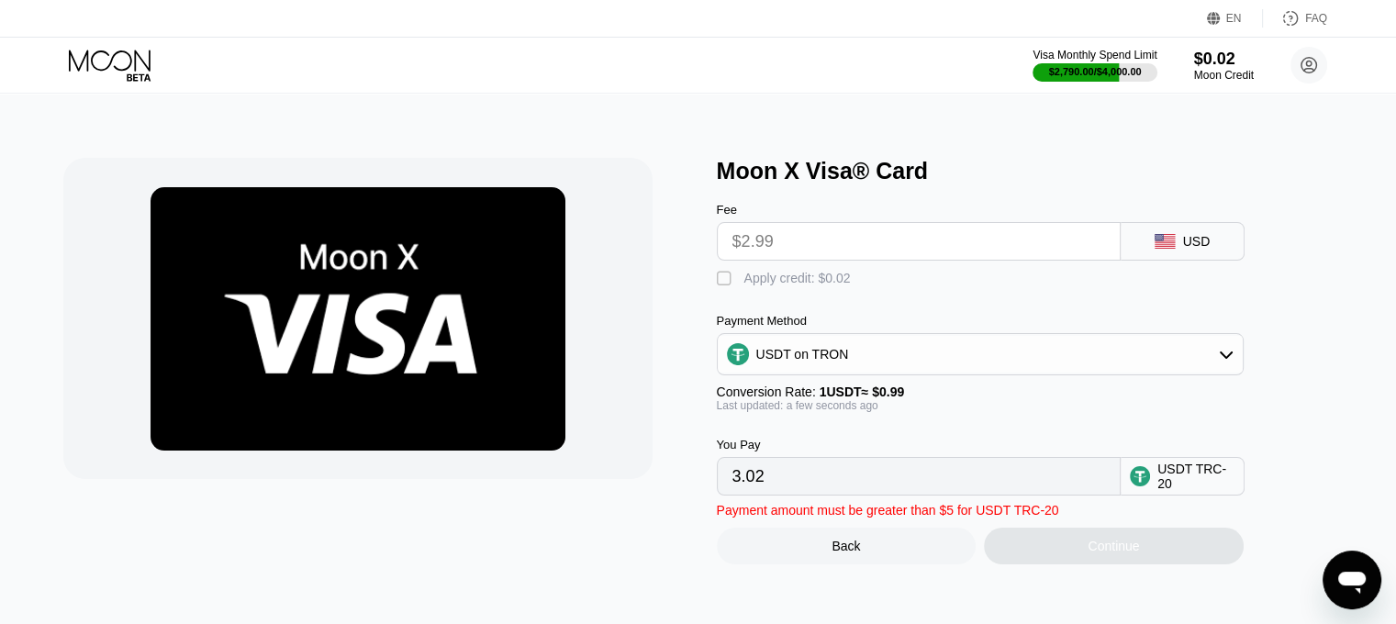
click at [1058, 564] on div "Continue" at bounding box center [1114, 546] width 260 height 37
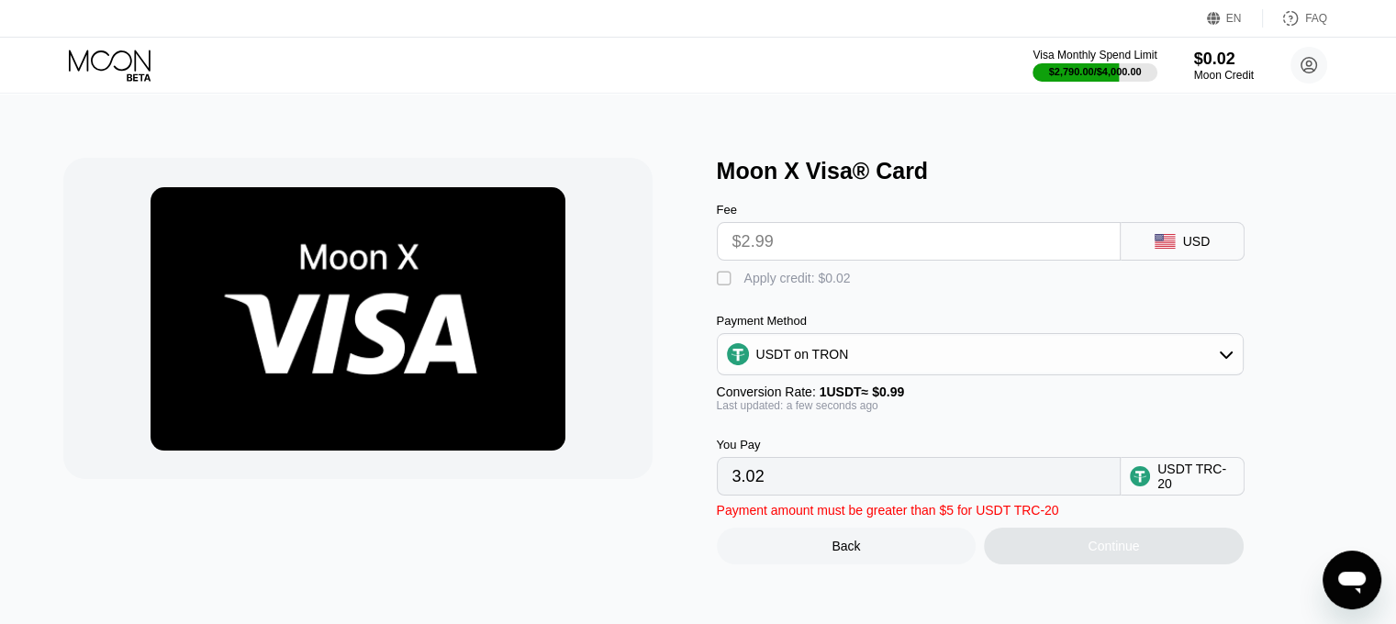
click at [1058, 564] on div "Continue" at bounding box center [1114, 546] width 260 height 37
click at [724, 283] on div "" at bounding box center [726, 279] width 18 height 18
type input "3.00"
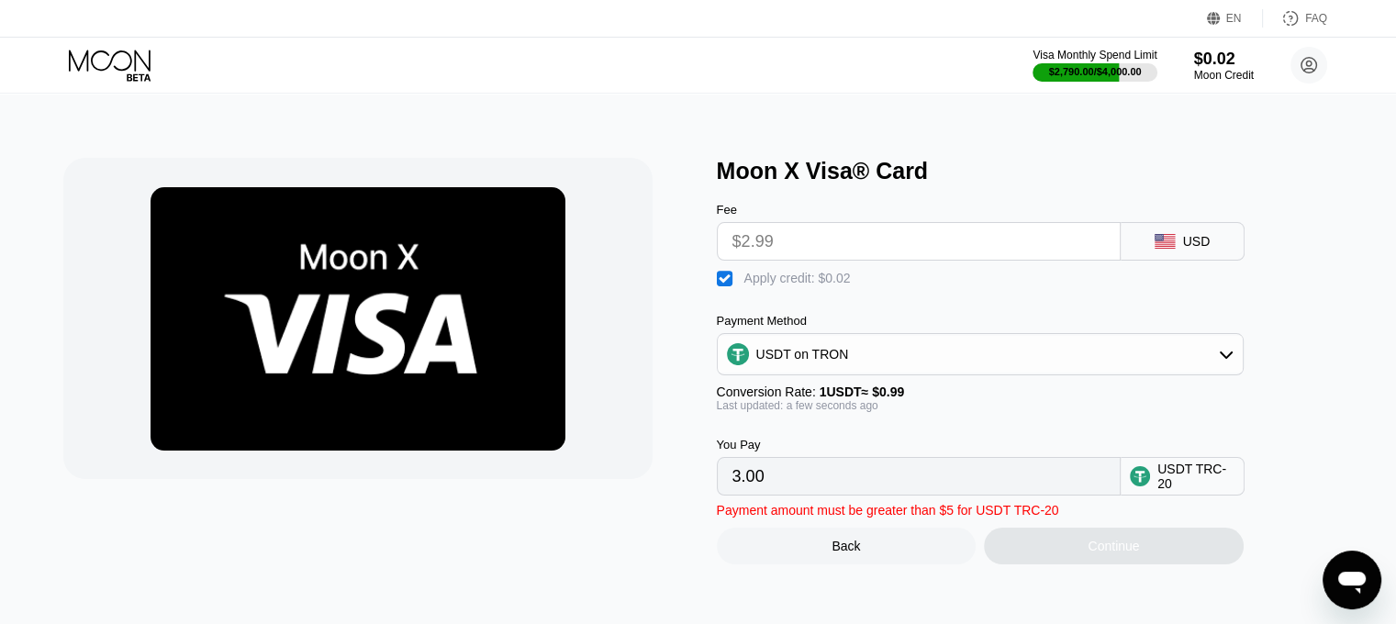
click at [772, 252] on input "$2.99" at bounding box center [919, 241] width 373 height 37
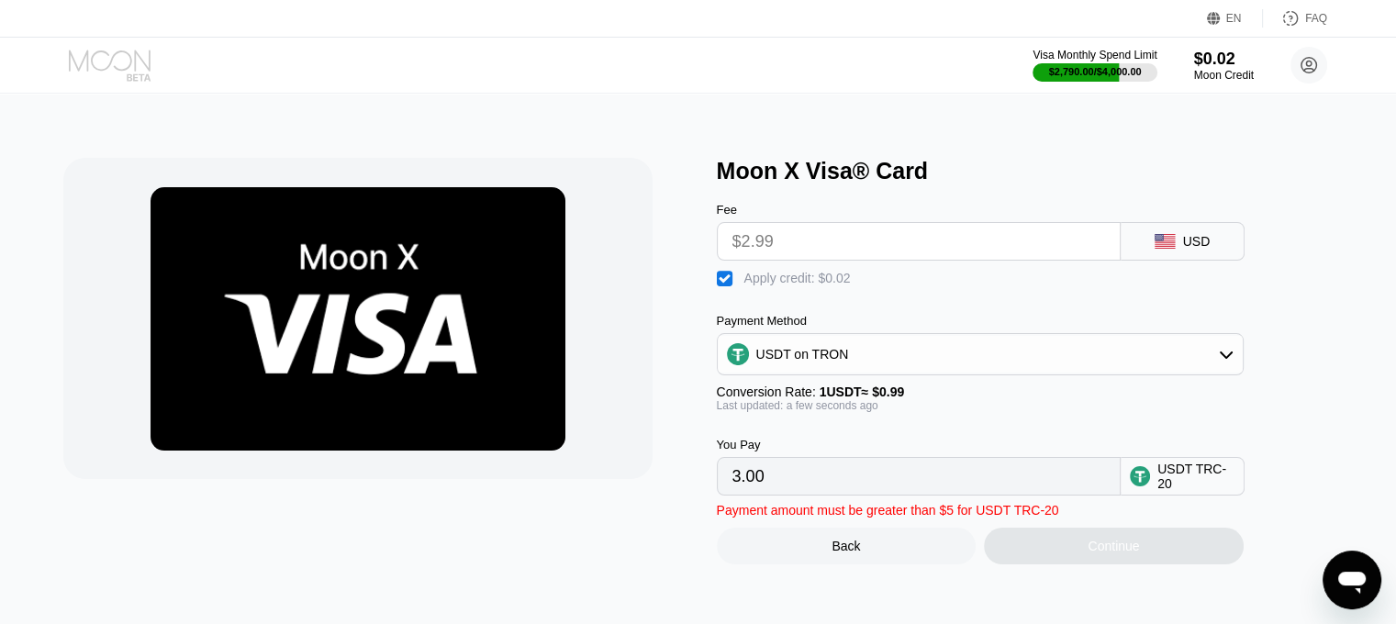
click at [135, 60] on icon at bounding box center [110, 60] width 82 height 21
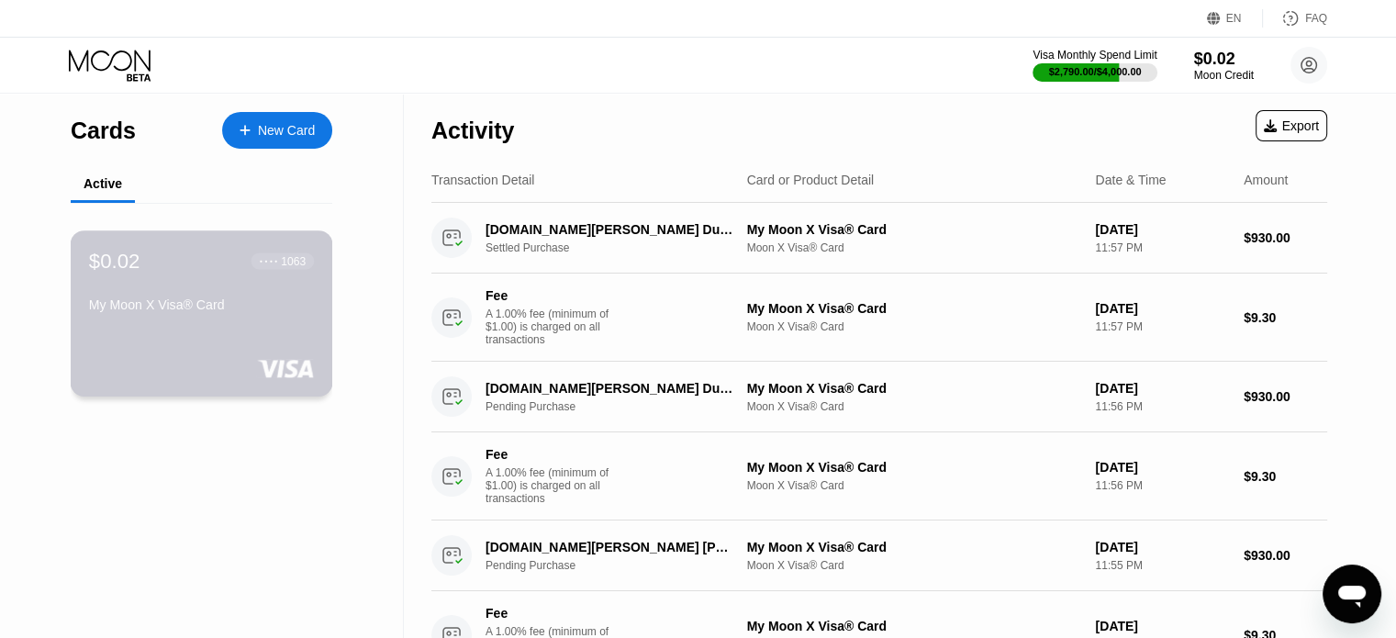
click at [222, 371] on div at bounding box center [201, 368] width 225 height 18
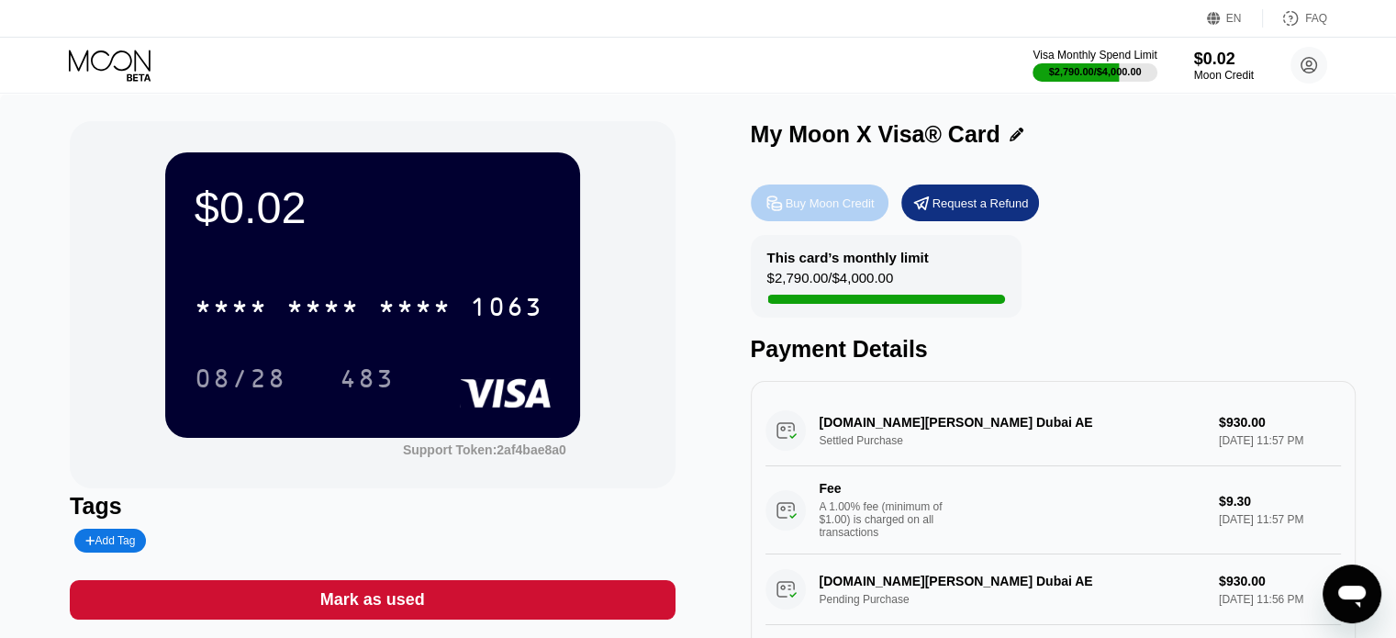
click at [859, 216] on div "Buy Moon Credit" at bounding box center [820, 203] width 138 height 37
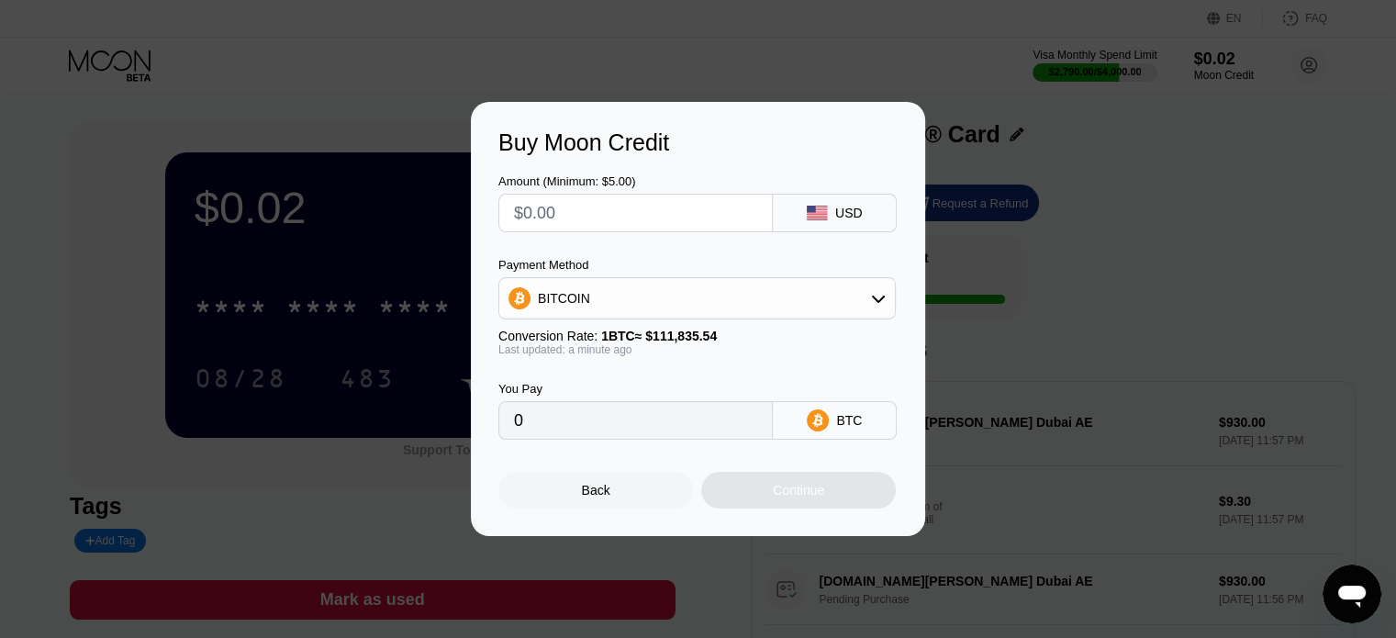
click at [653, 221] on input "text" at bounding box center [635, 213] width 243 height 37
type input "$9"
type input "0.00008048"
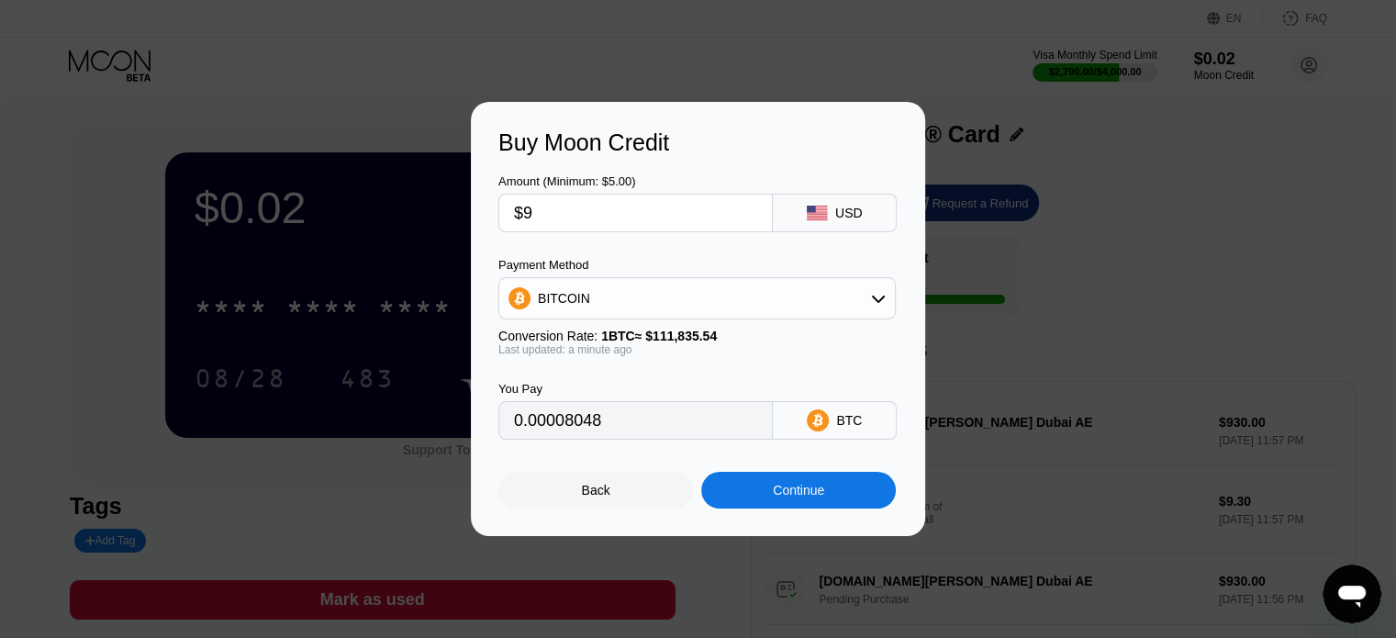
type input "$93"
type input "0.00083158"
type input "$939"
type input "0.00839626"
type input "$939.4"
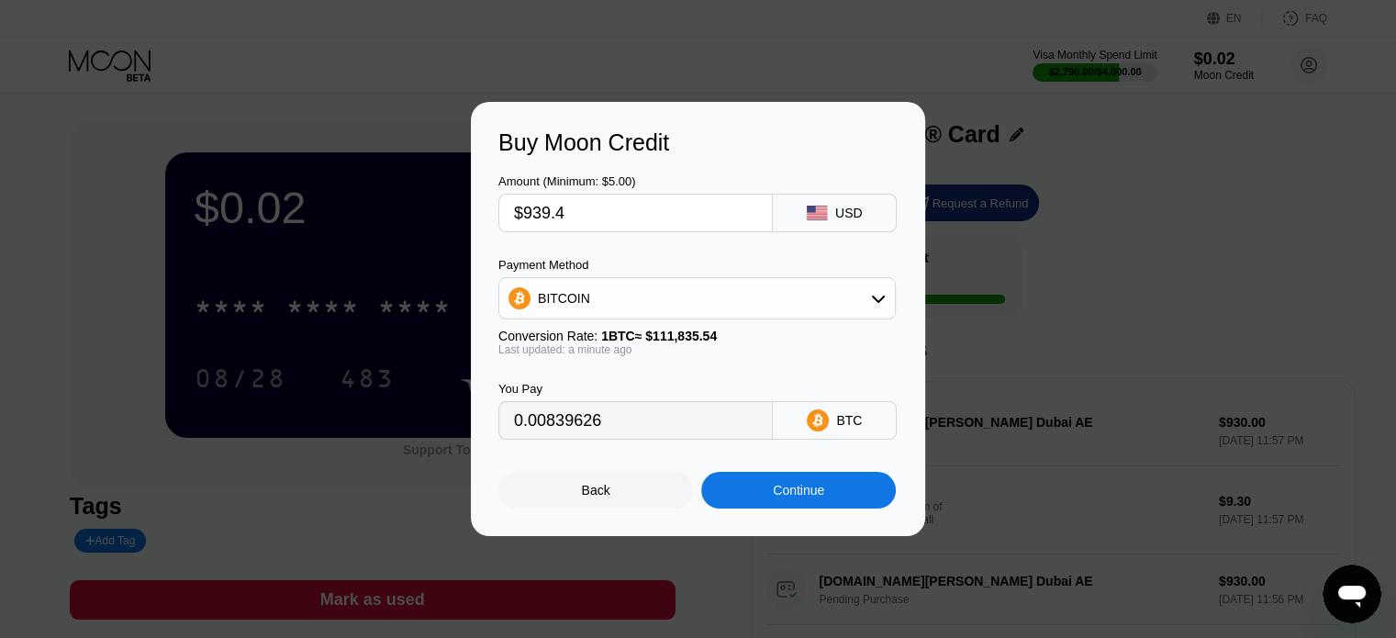
type input "0.00839984"
type input "$939.40"
click at [632, 282] on div "BITCOIN" at bounding box center [697, 298] width 396 height 37
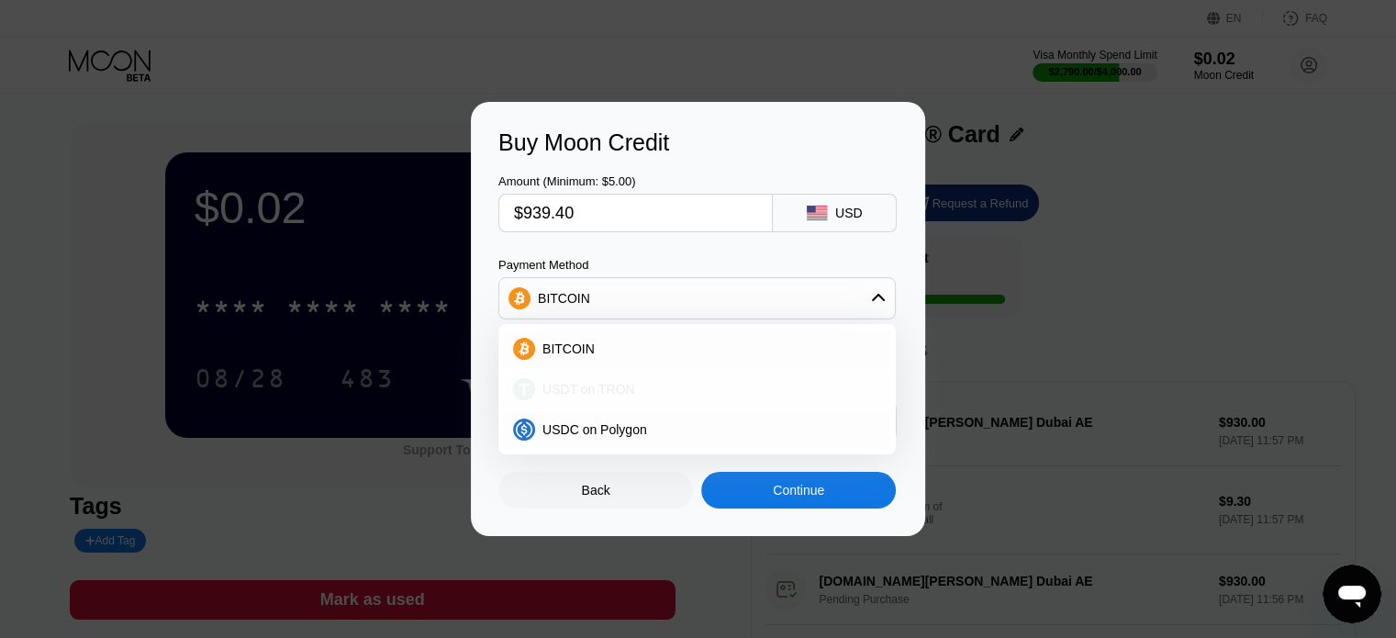
click at [616, 403] on div "USDT on TRON" at bounding box center [697, 389] width 386 height 37
type input "948.89"
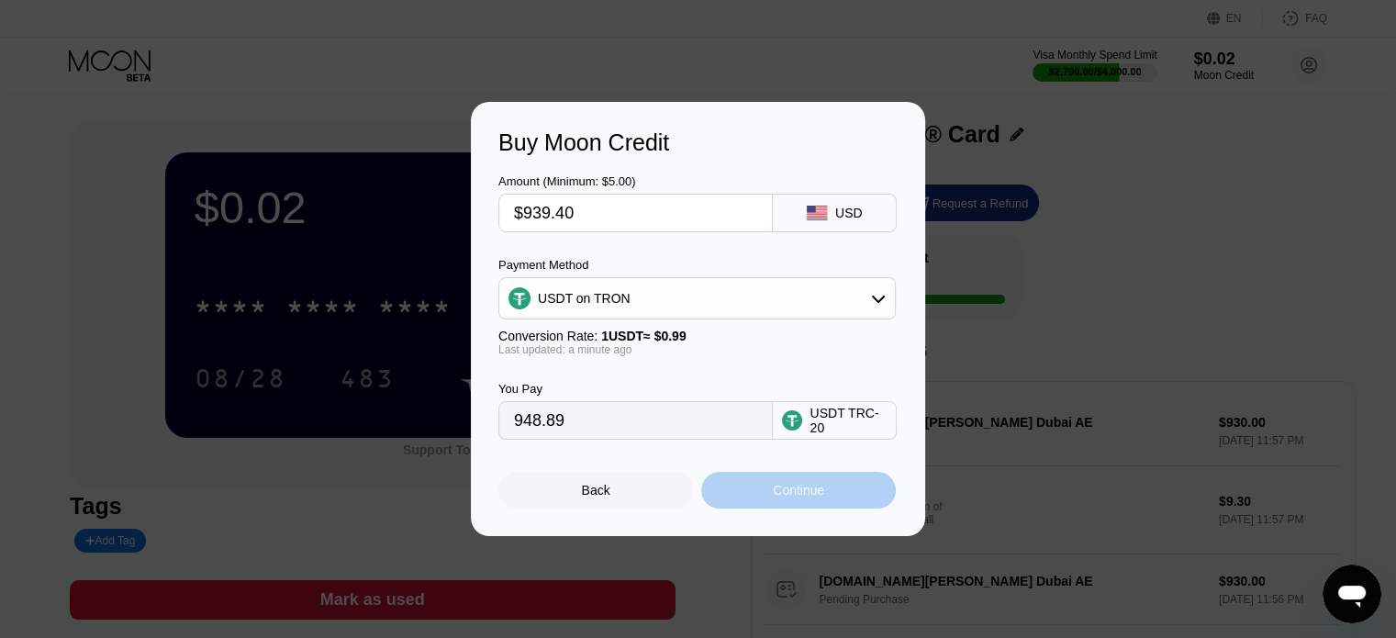
click at [762, 487] on div "Continue" at bounding box center [798, 490] width 195 height 37
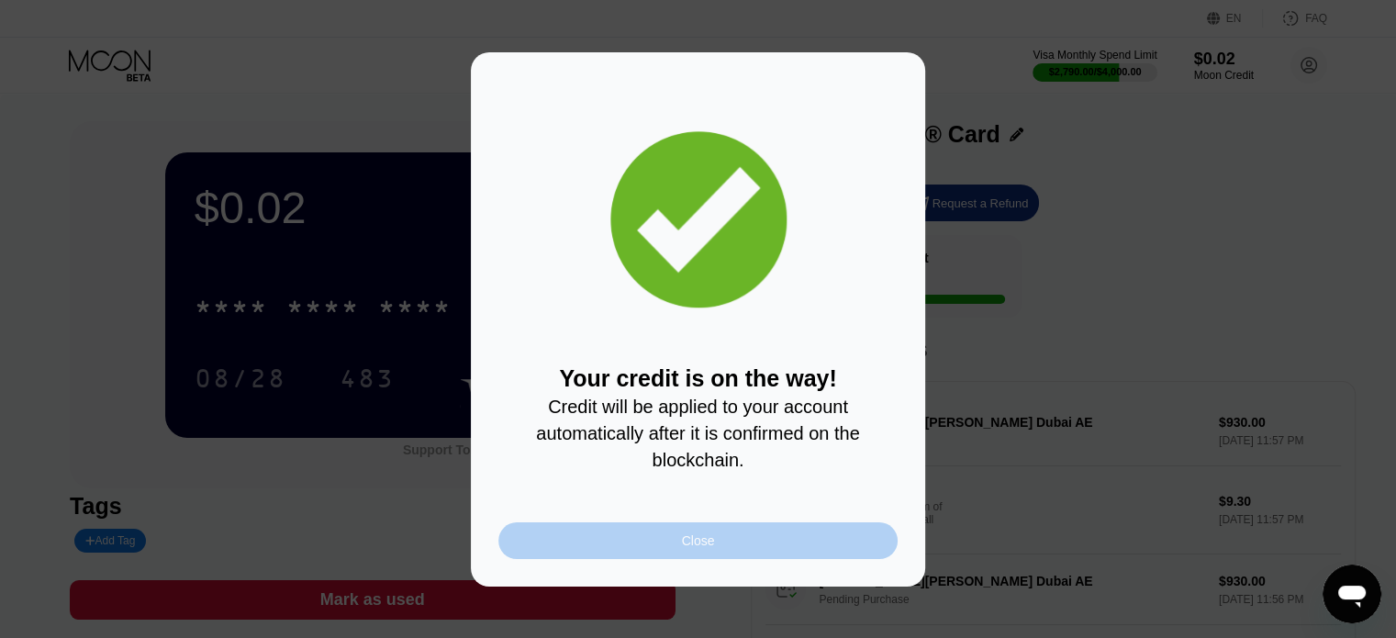
click at [713, 540] on div "Close" at bounding box center [697, 540] width 399 height 37
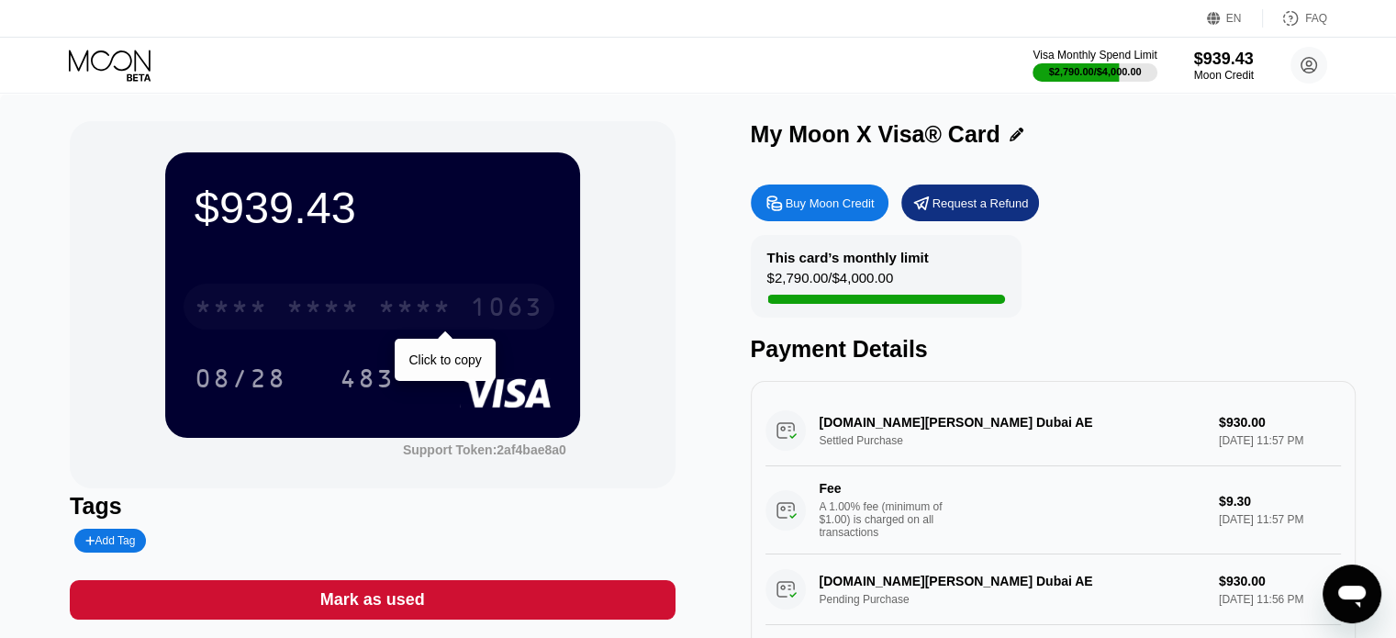
click at [356, 322] on div "* * * *" at bounding box center [322, 309] width 73 height 29
